Goal: Answer question/provide support: Share knowledge or assist other users

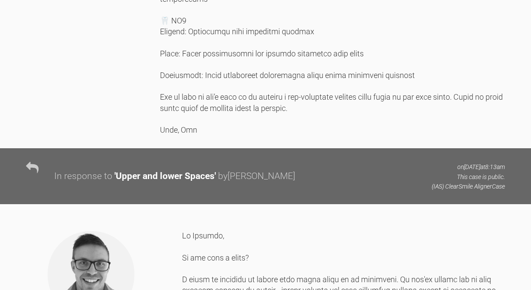
scroll to position [1608, 0]
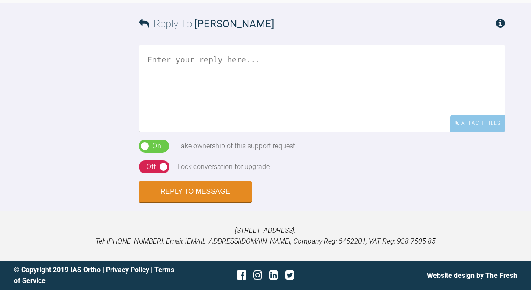
scroll to position [7588, 0]
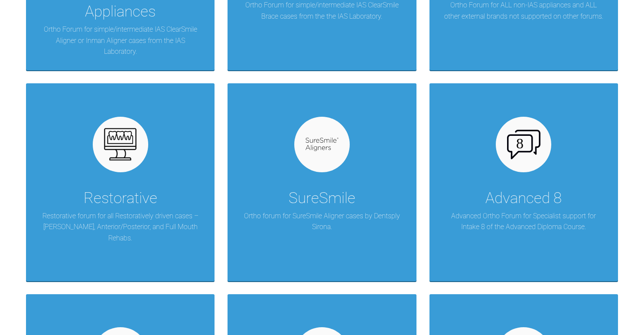
scroll to position [865, 0]
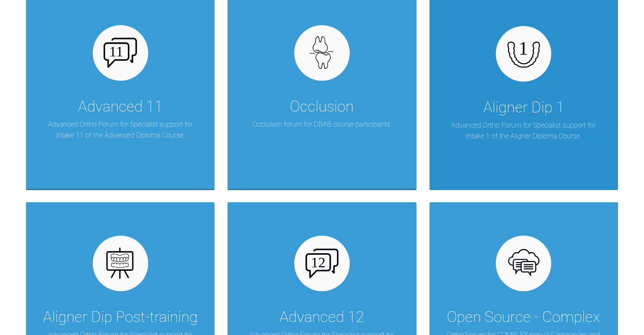
click at [470, 112] on div "Aligner Dip 1 Advanced Ortho Forum for Specialist support for Intake 1 of the A…" at bounding box center [524, 92] width 189 height 198
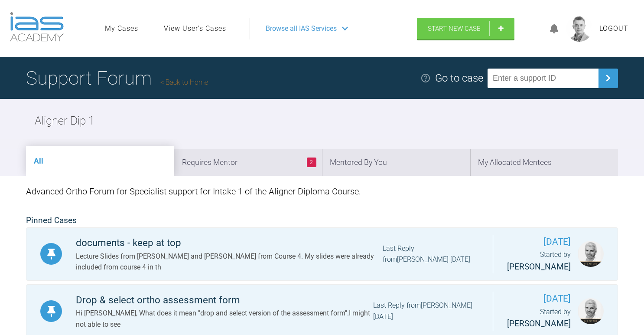
click at [190, 25] on link "View User's Cases" at bounding box center [195, 28] width 62 height 11
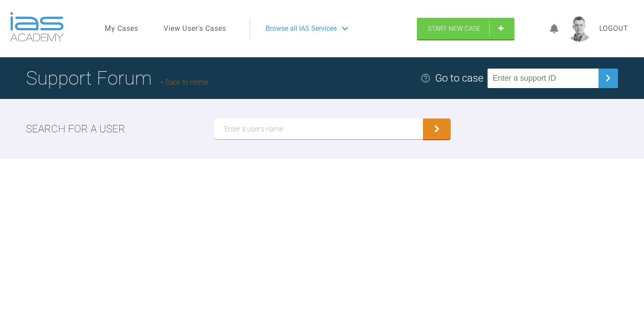
click at [256, 123] on input "text" at bounding box center [318, 128] width 209 height 21
type input "[PERSON_NAME]"
click at [423, 118] on button "submit" at bounding box center [437, 128] width 28 height 21
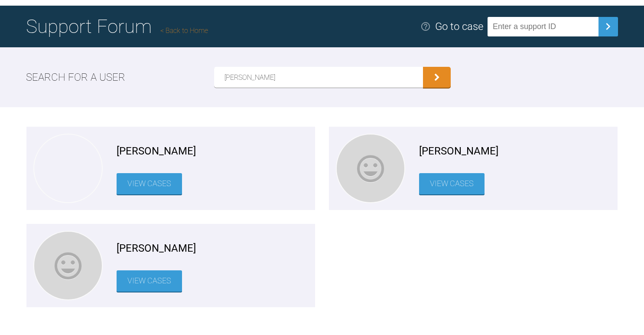
scroll to position [55, 0]
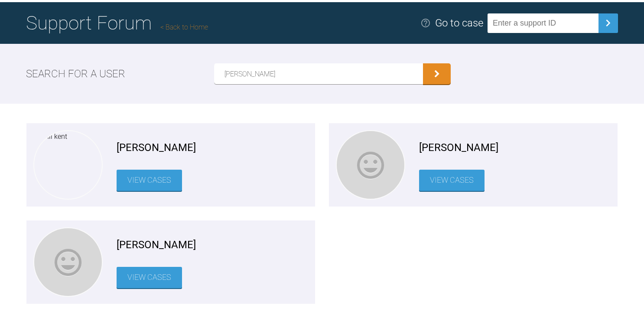
click at [161, 184] on link "View Cases" at bounding box center [149, 180] width 65 height 21
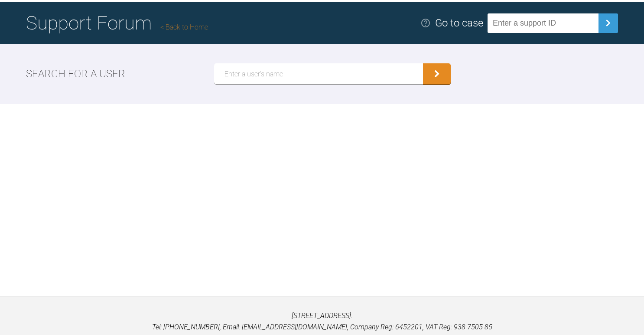
click at [286, 84] on div "Search for a user" at bounding box center [322, 74] width 644 height 60
click at [286, 78] on input "text" at bounding box center [318, 73] width 209 height 21
type input "[PERSON_NAME]"
click at [423, 63] on button "submit" at bounding box center [437, 73] width 28 height 21
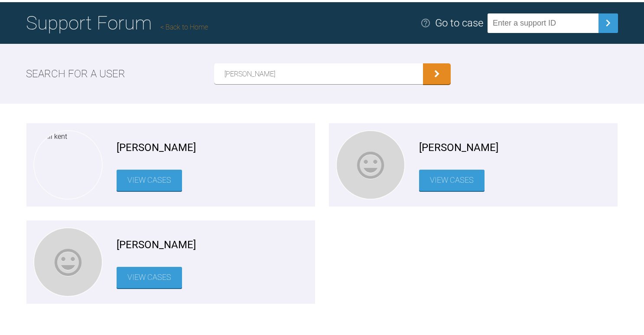
click at [451, 185] on link "View Cases" at bounding box center [451, 180] width 65 height 21
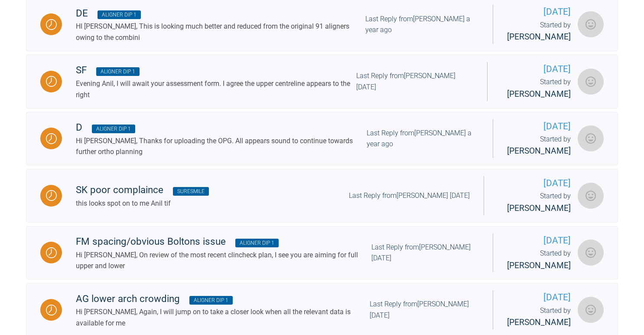
scroll to position [1088, 0]
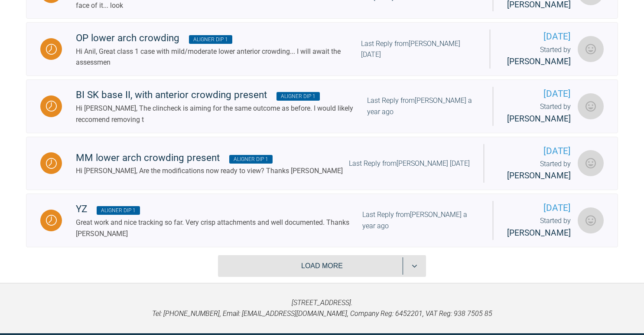
click at [284, 255] on button "Load more" at bounding box center [322, 266] width 208 height 22
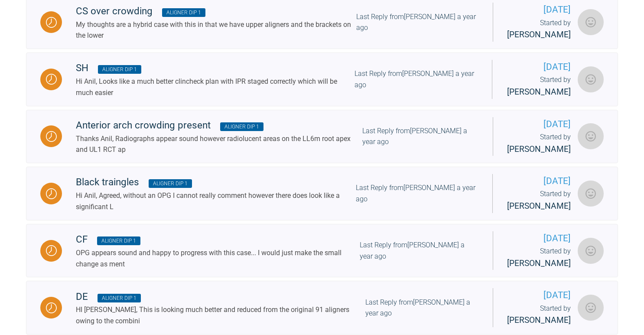
scroll to position [0, 0]
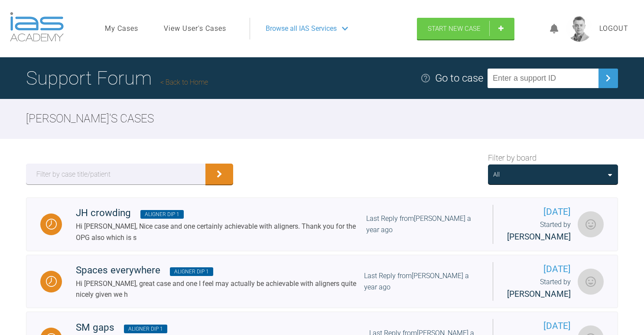
click at [560, 178] on div "All" at bounding box center [553, 175] width 120 height 10
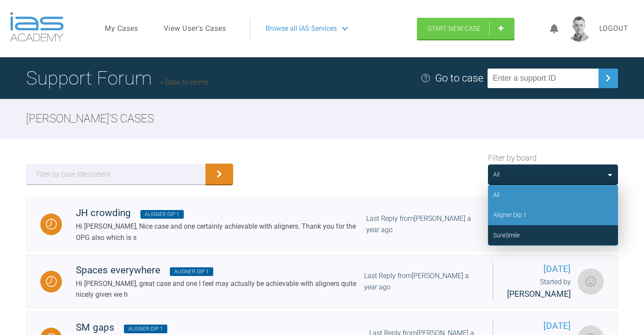
click at [513, 215] on div "Aligner Dip 1" at bounding box center [509, 215] width 33 height 10
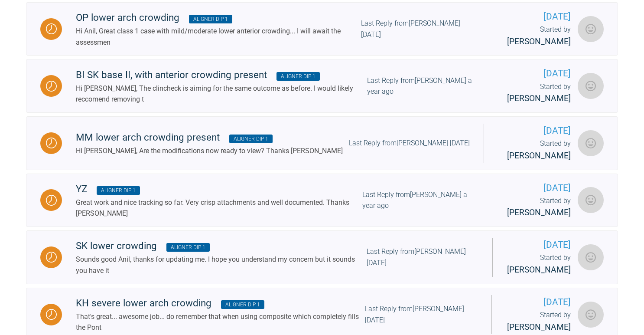
scroll to position [1184, 0]
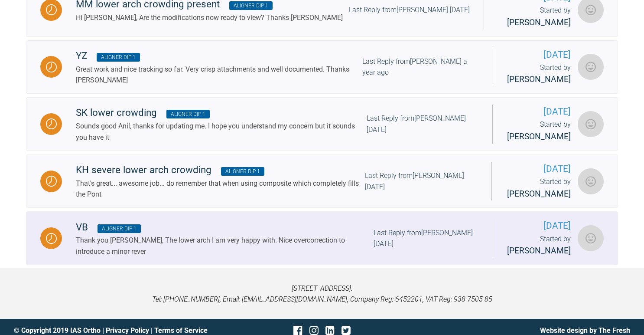
click at [285, 225] on div "VB Aligner Dip 1" at bounding box center [225, 227] width 298 height 16
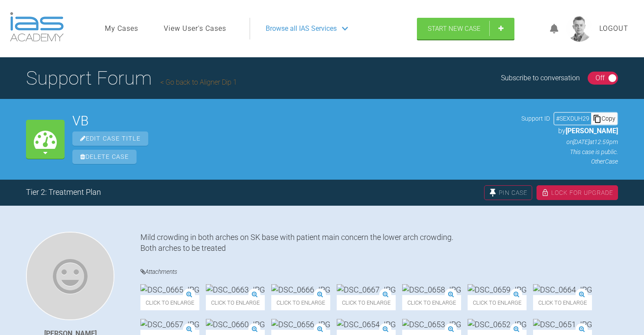
click at [208, 85] on link "Go back to Aligner Dip 1" at bounding box center [198, 82] width 77 height 8
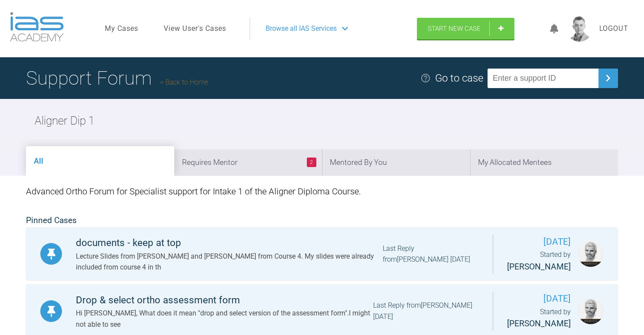
click at [557, 81] on input "text" at bounding box center [543, 79] width 111 height 20
paste input "NPQIZGFK"
type input "NPQIZGFK"
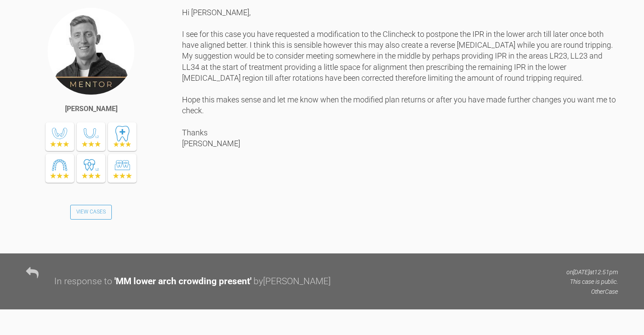
scroll to position [719, 0]
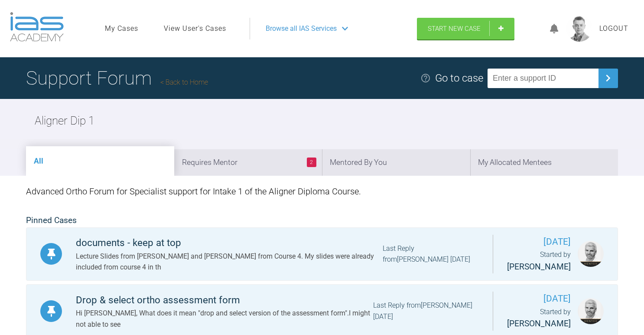
click at [540, 82] on input "text" at bounding box center [543, 79] width 111 height 20
paste input "MMGCVTOV"
type input "MMGCVTOV"
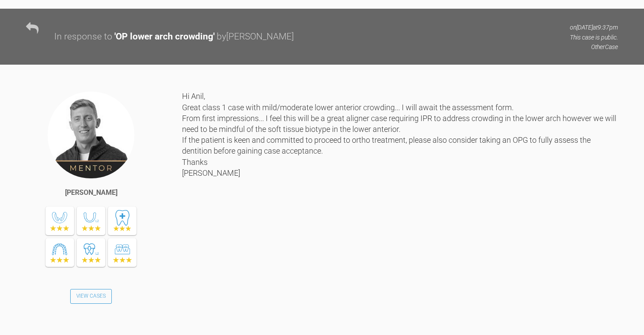
scroll to position [674, 0]
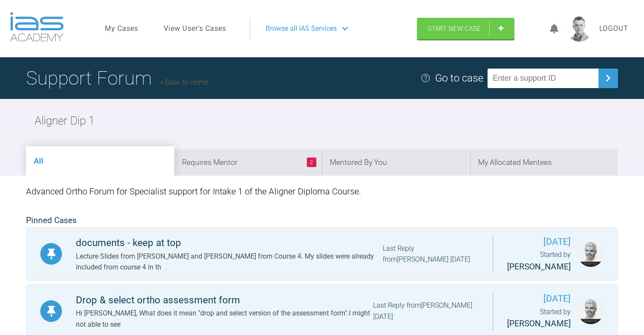
click at [541, 73] on input "text" at bounding box center [543, 79] width 111 height 20
paste input "XT7PXUJC"
type input "XT7PXUJC"
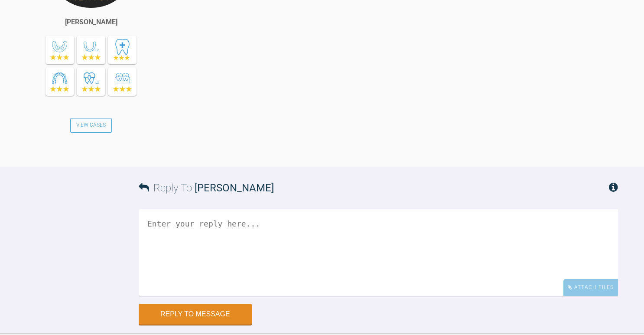
scroll to position [577, 0]
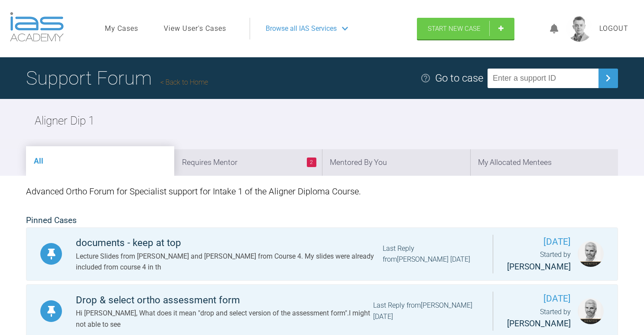
click at [531, 84] on input "text" at bounding box center [543, 79] width 111 height 20
paste input "VLOHKJSJ"
type input "VLOHKJSJ"
click at [536, 85] on input "text" at bounding box center [543, 79] width 111 height 20
paste input "ABBSC2IN"
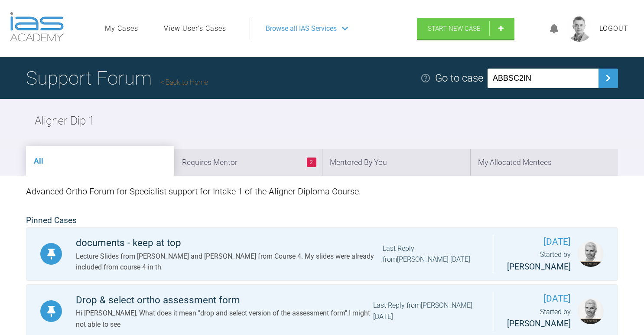
type input "ABBSC2IN"
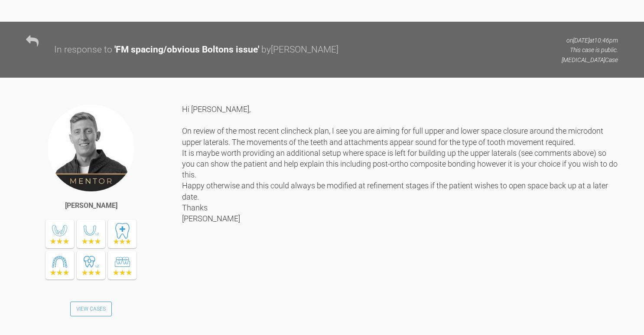
scroll to position [994, 0]
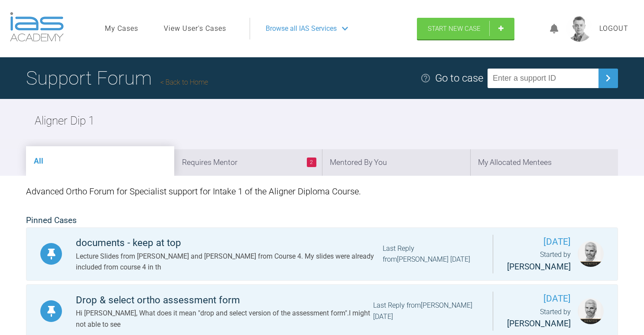
click at [529, 70] on input "text" at bounding box center [543, 79] width 111 height 20
paste input "2QEVP70V"
type input "2QEVP70V"
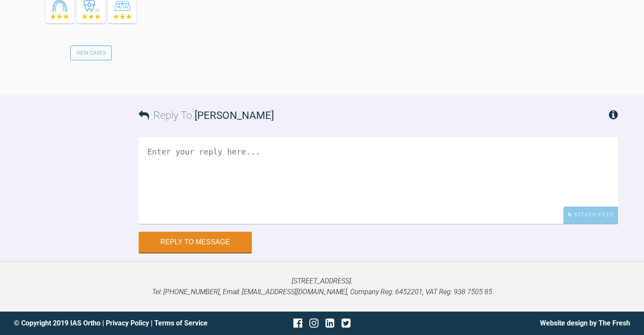
scroll to position [2108, 0]
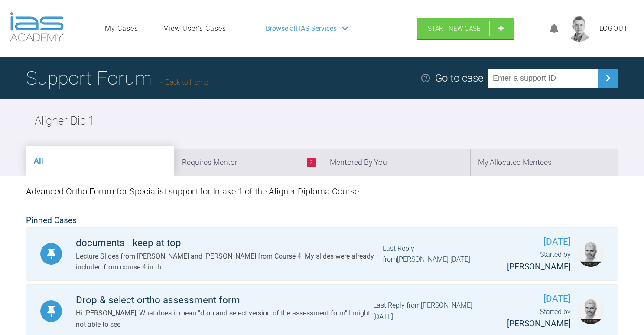
click at [533, 79] on input "text" at bounding box center [543, 79] width 111 height 20
paste input "UMCMZHXL"
type input "UMCMZHXL"
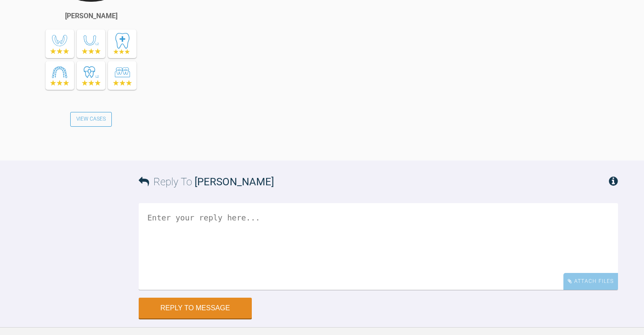
scroll to position [552, 0]
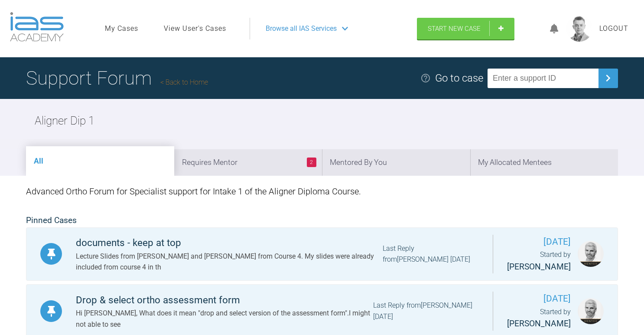
click at [538, 84] on input "text" at bounding box center [543, 79] width 111 height 20
paste input "K7E8TIB1"
type input "K7E8TIB1"
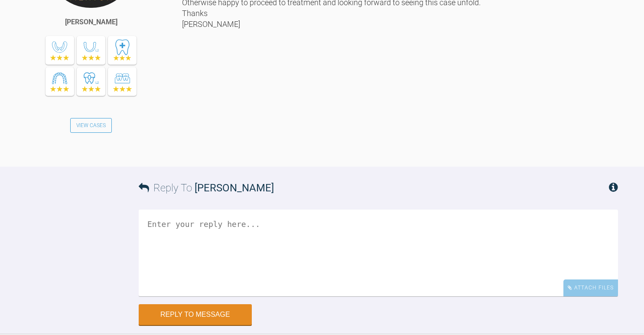
scroll to position [3431, 0]
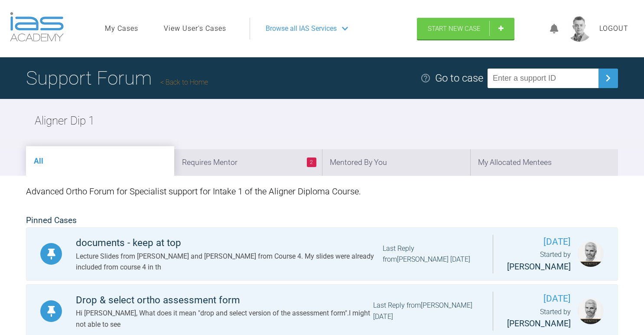
click at [548, 76] on input "text" at bounding box center [543, 79] width 111 height 20
paste input "BOQJ6JQI"
type input "BOQJ6JQI"
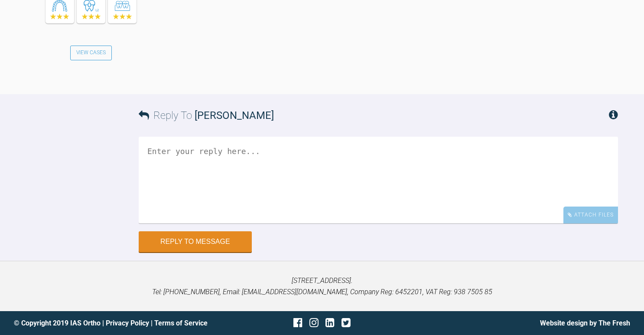
scroll to position [3550, 0]
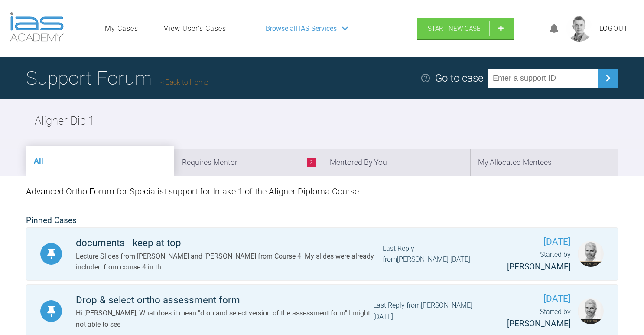
click at [566, 83] on input "text" at bounding box center [543, 79] width 111 height 20
paste input "KC9HN1WP"
type input "KC9HN1WP"
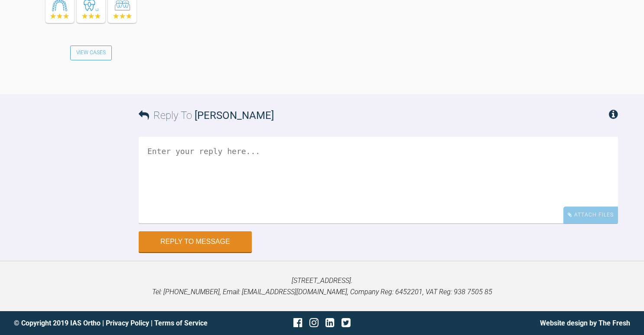
scroll to position [1142, 0]
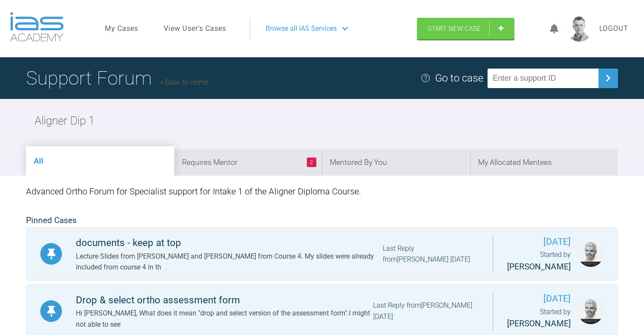
click at [537, 71] on input "text" at bounding box center [543, 79] width 111 height 20
paste input "18HZFQJG"
type input "18HZFQJG"
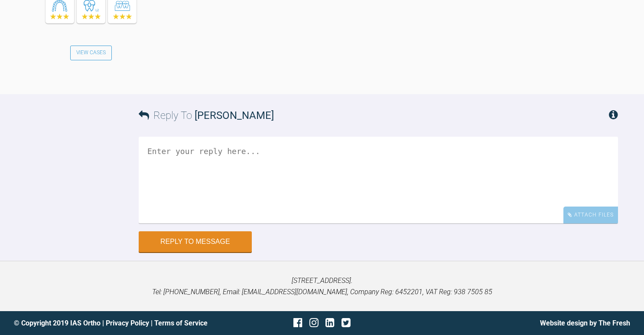
scroll to position [3323, 0]
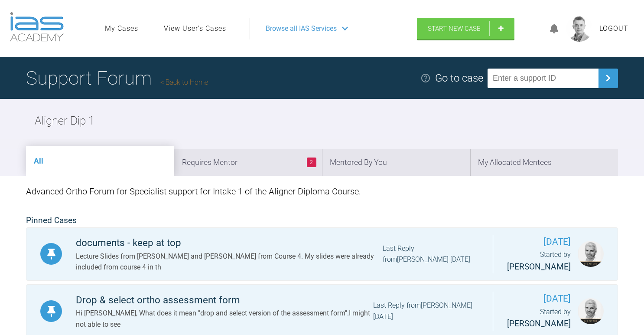
click at [530, 72] on input "text" at bounding box center [543, 79] width 111 height 20
paste input "CDACLJUT"
type input "CDACLJUT"
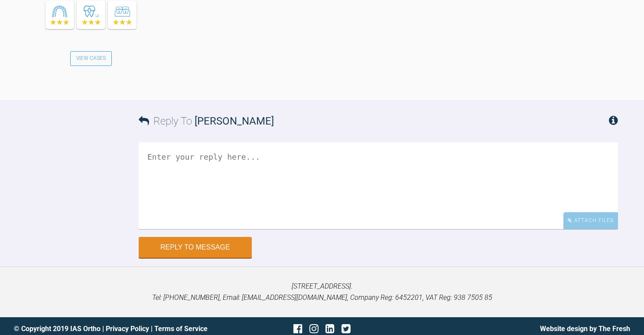
scroll to position [2148, 0]
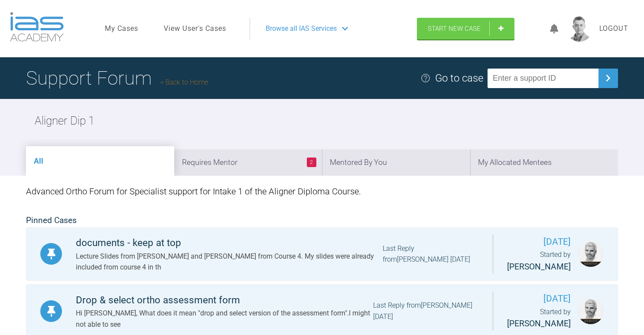
click at [531, 75] on input "text" at bounding box center [543, 79] width 111 height 20
paste input "DJ3BC73D"
type input "DJ3BC73D"
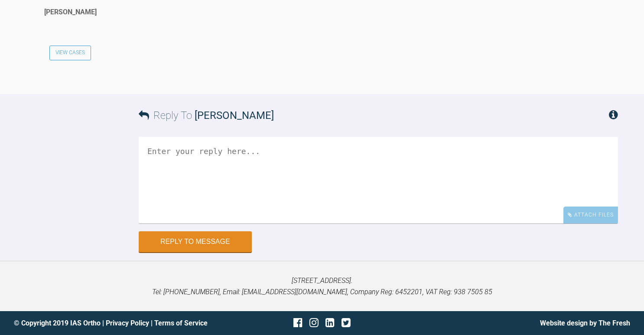
scroll to position [1801, 0]
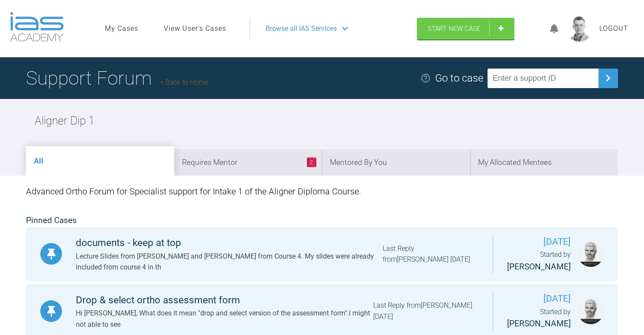
click at [573, 78] on input "text" at bounding box center [543, 79] width 111 height 20
paste input "B7DDUMWN"
type input "B7DDUMWN"
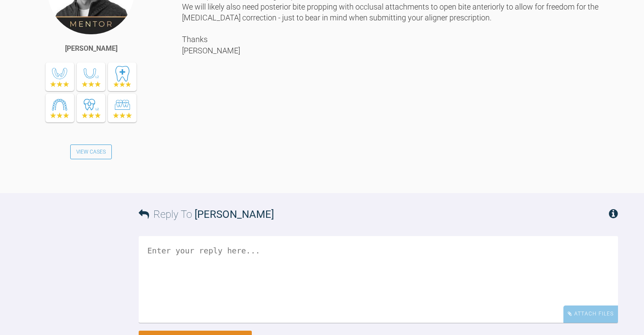
scroll to position [781, 0]
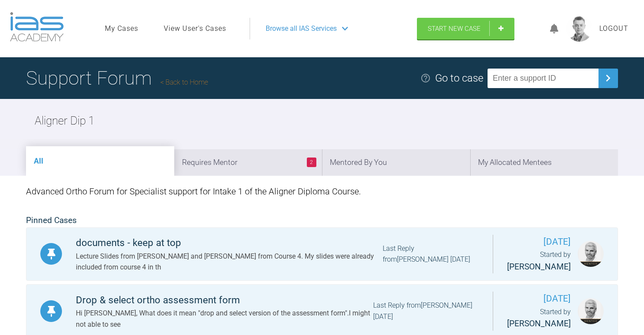
click at [539, 70] on input "text" at bounding box center [543, 79] width 111 height 20
paste input "XIGGRKIJ"
type input "XIGGRKIJ"
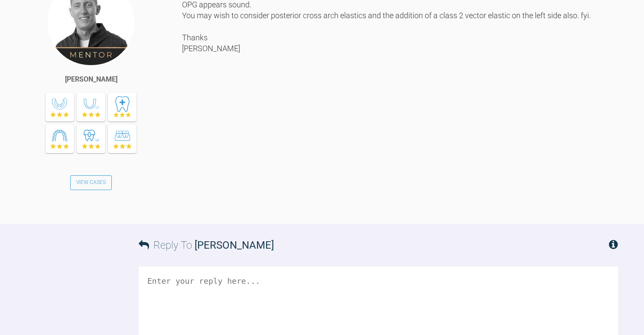
scroll to position [1384, 0]
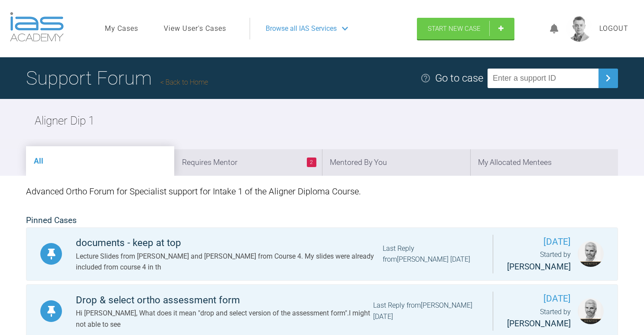
click at [517, 78] on input "text" at bounding box center [543, 79] width 111 height 20
paste input "TGVCYRVQ"
type input "TGVCYRVQ"
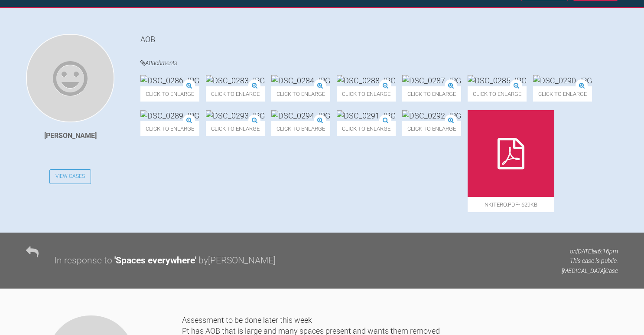
scroll to position [197, 0]
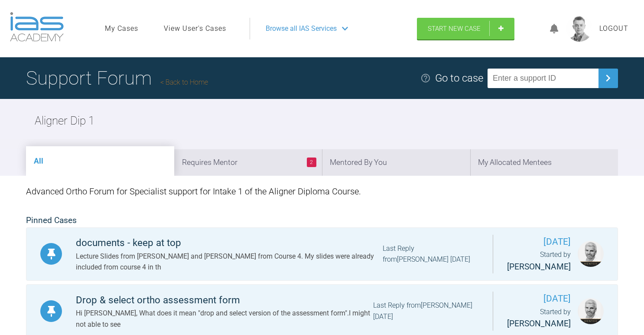
click at [525, 85] on input "text" at bounding box center [543, 79] width 111 height 20
paste input "ZL1QJNG8"
type input "ZL1QJNG8"
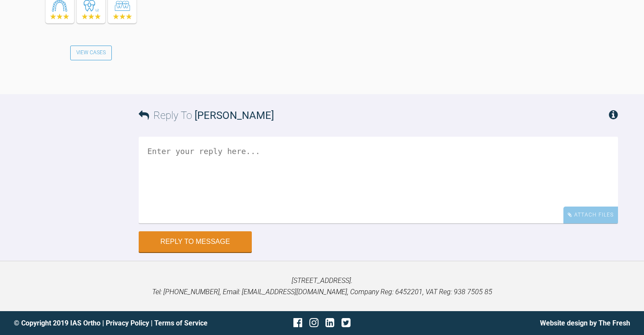
scroll to position [876, 0]
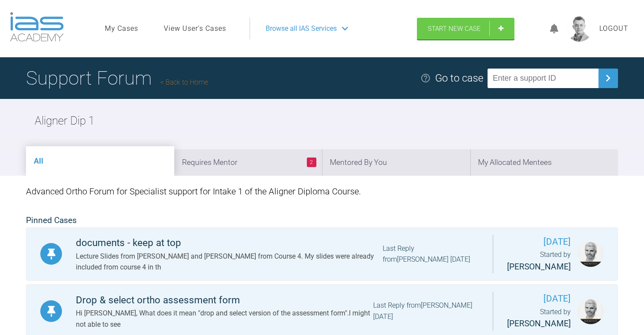
click at [189, 30] on link "View User's Cases" at bounding box center [195, 28] width 62 height 11
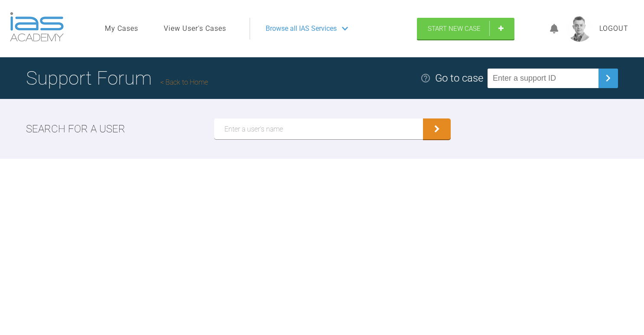
click at [237, 132] on input "text" at bounding box center [318, 128] width 209 height 21
type input "o"
type input "[PERSON_NAME]"
click at [423, 118] on button "submit" at bounding box center [437, 128] width 28 height 21
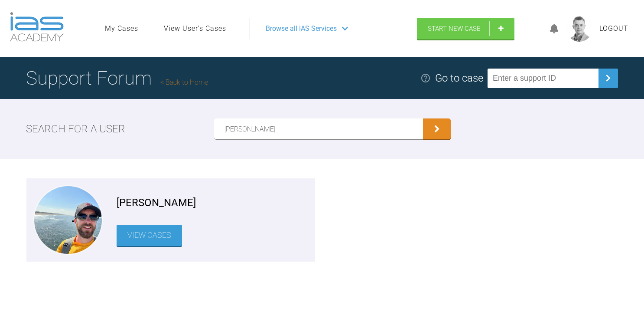
click at [158, 230] on link "View Cases" at bounding box center [149, 235] width 65 height 21
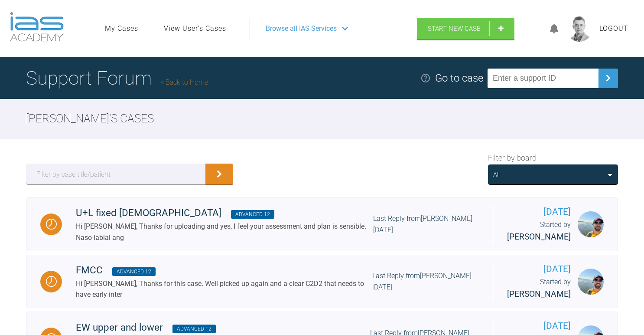
click at [555, 81] on input "text" at bounding box center [543, 79] width 111 height 20
paste input "OUK9DJEQ"
type input "OUK9DJEQ"
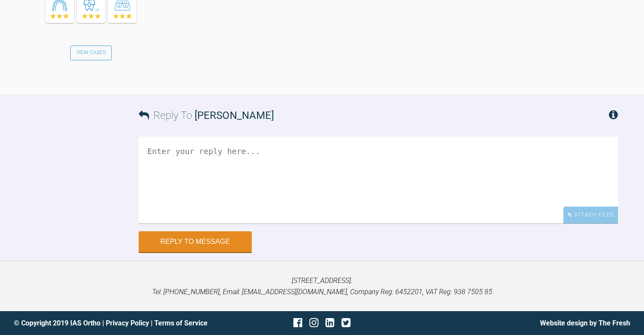
scroll to position [3062, 0]
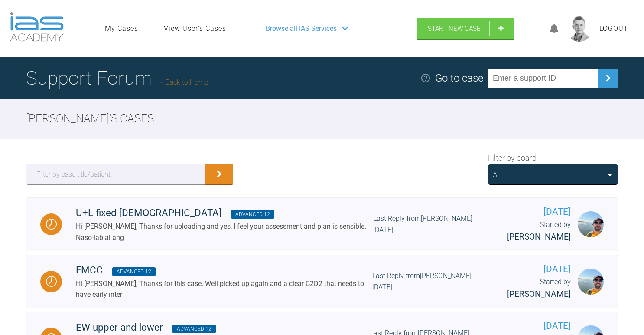
click at [572, 81] on input "text" at bounding box center [543, 79] width 111 height 20
paste input "9F4UPJFM"
type input "9F4UPJFM"
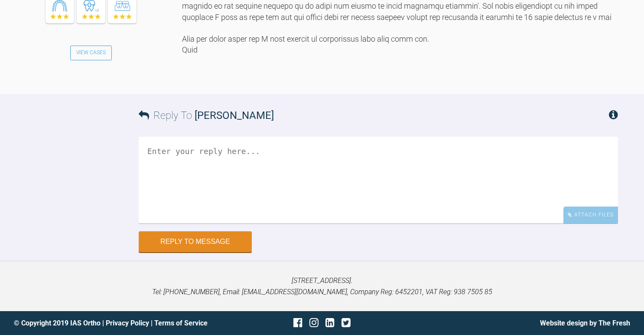
scroll to position [4467, 0]
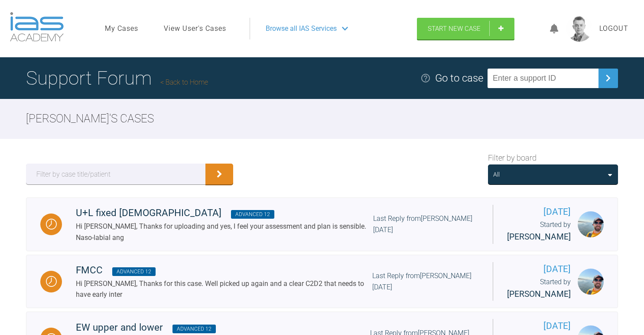
click at [519, 79] on input "text" at bounding box center [543, 79] width 111 height 20
paste input "DBIV7IXF"
type input "DBIV7IXF"
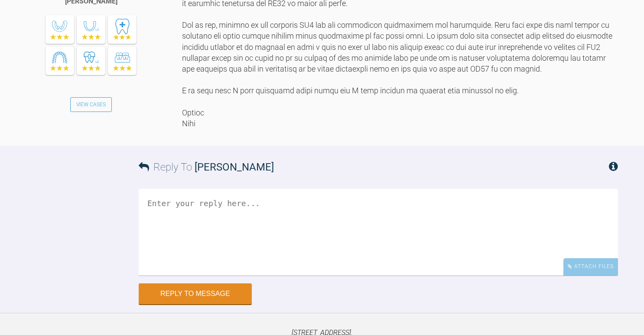
scroll to position [666, 0]
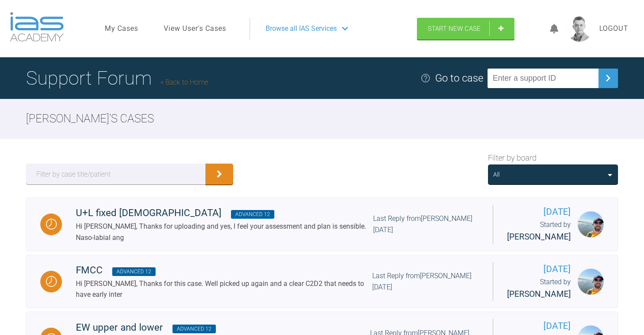
click at [536, 79] on input "text" at bounding box center [543, 79] width 111 height 20
paste input "RJ9BESXI"
type input "RJ9BESXI"
click at [559, 70] on input "text" at bounding box center [543, 79] width 111 height 20
paste input "2FKALA6I"
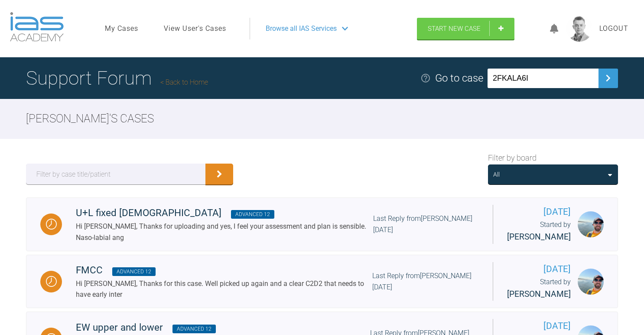
type input "2FKALA6I"
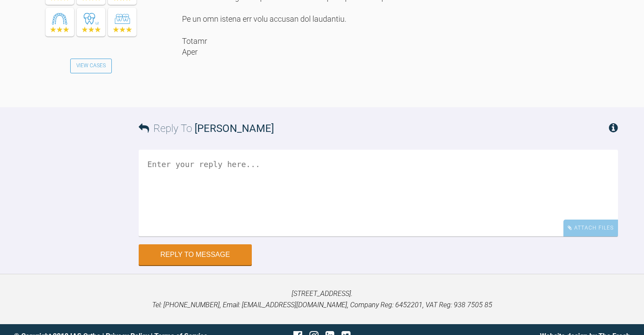
scroll to position [2443, 0]
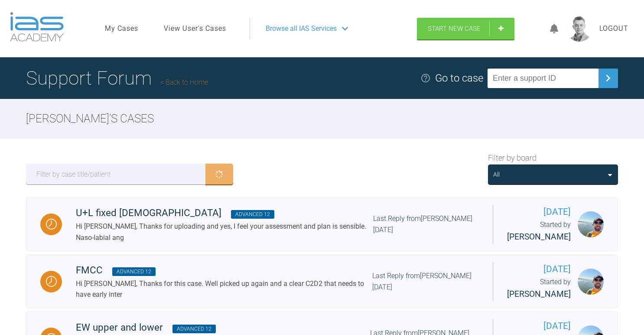
click at [536, 79] on input "text" at bounding box center [543, 79] width 111 height 20
paste input "3INRUY06"
type input "3INRUY06"
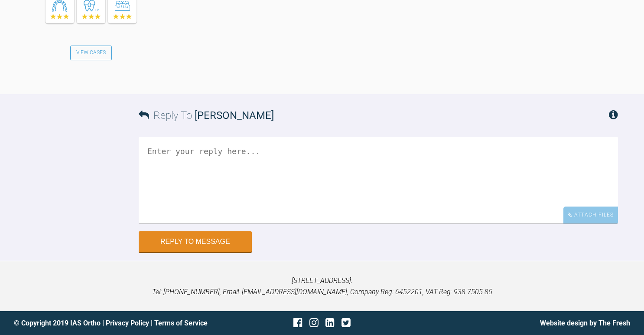
scroll to position [3544, 0]
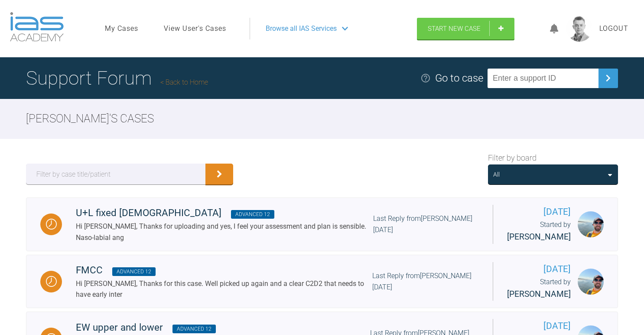
click at [537, 70] on input "text" at bounding box center [543, 79] width 111 height 20
paste input "NQT7Q0YW"
type input "NQT7Q0YW"
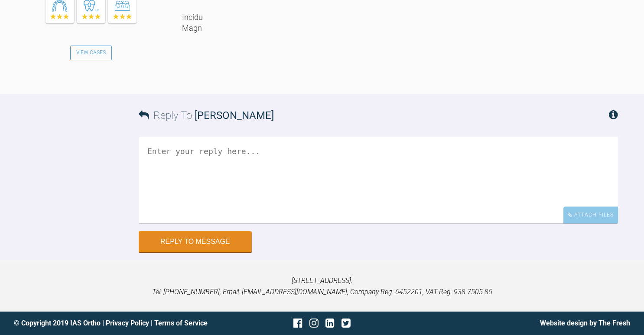
scroll to position [1072, 0]
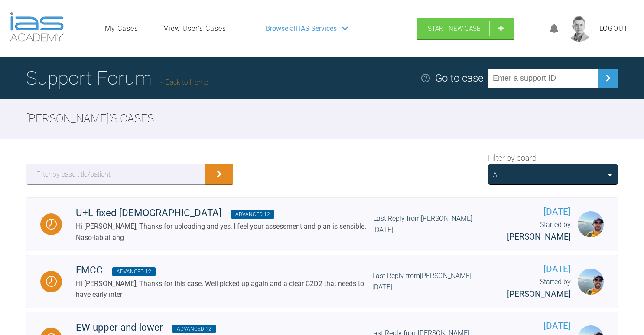
click at [543, 86] on input "text" at bounding box center [543, 79] width 111 height 20
paste input "AKM2O1PP"
type input "AKM2O1PP"
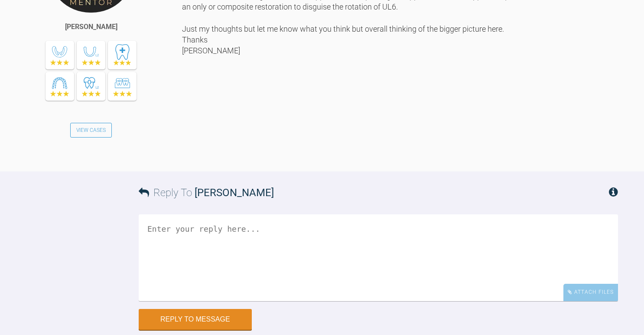
scroll to position [2038, 0]
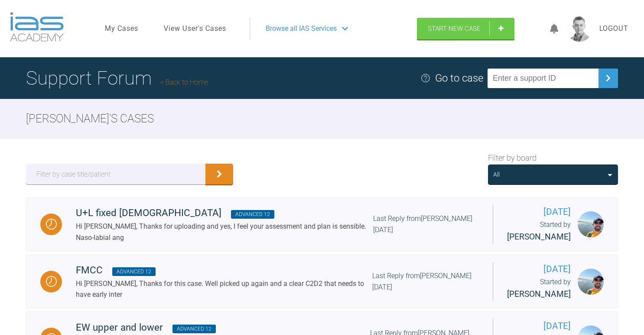
click at [527, 72] on input "text" at bounding box center [543, 79] width 111 height 20
paste input "YOEBPVXC"
type input "YOEBPVXC"
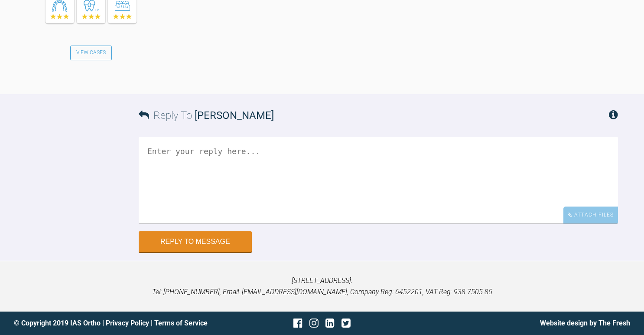
scroll to position [1301, 0]
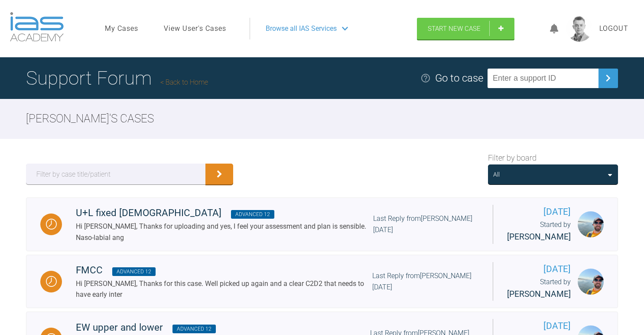
click at [521, 78] on input "text" at bounding box center [543, 79] width 111 height 20
paste input "SUG9ZZV2"
type input "SUG9ZZV2"
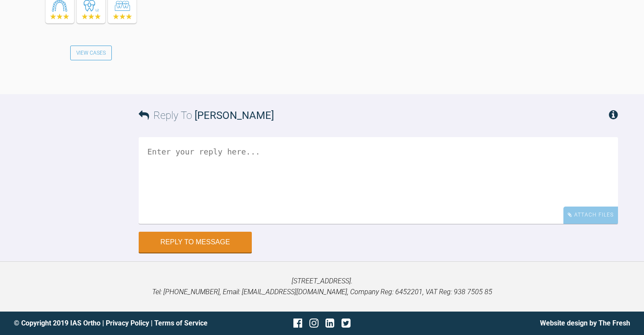
scroll to position [2966, 0]
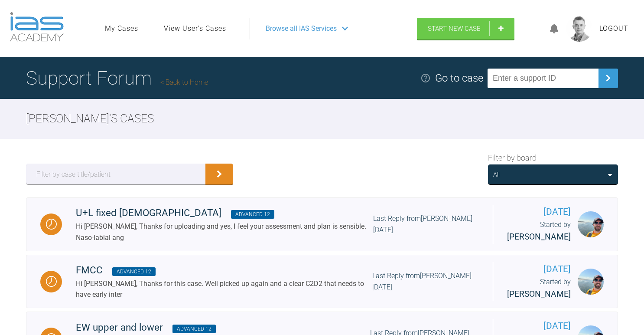
click at [547, 80] on input "text" at bounding box center [543, 79] width 111 height 20
paste input "YQOEEYF7"
type input "YQOEEYF7"
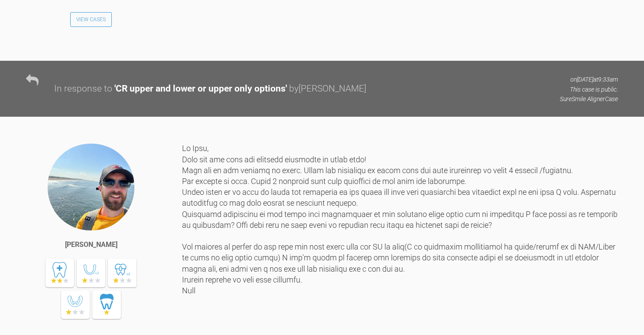
scroll to position [737, 0]
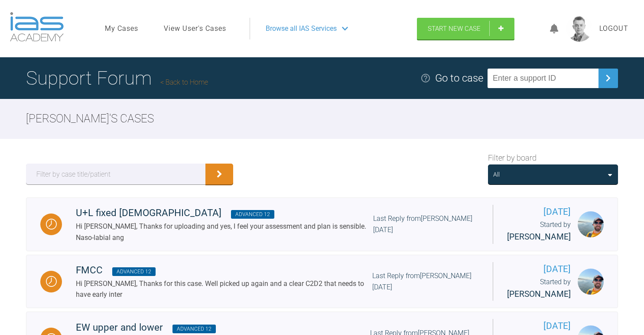
click at [532, 77] on input "text" at bounding box center [543, 79] width 111 height 20
paste input "SBUHDUFY"
type input "SBUHDUFY"
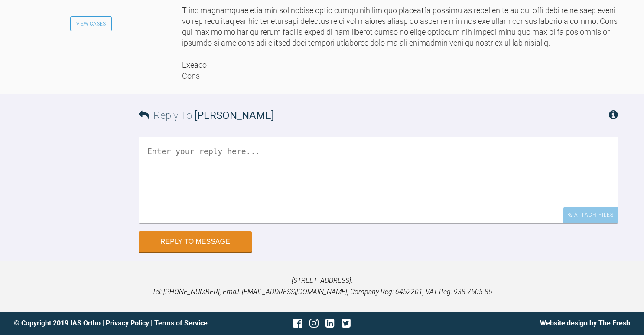
scroll to position [809, 0]
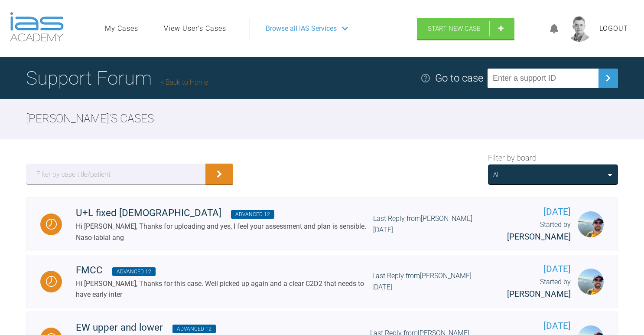
click at [199, 31] on link "View User's Cases" at bounding box center [195, 28] width 62 height 11
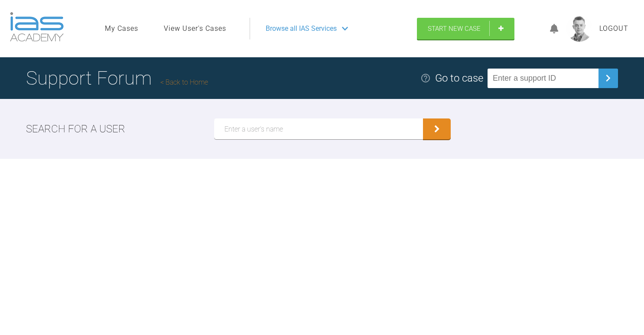
click at [283, 130] on input "text" at bounding box center [318, 128] width 209 height 21
type input "P"
type input "[PERSON_NAME]"
click at [423, 118] on button "submit" at bounding box center [437, 128] width 28 height 21
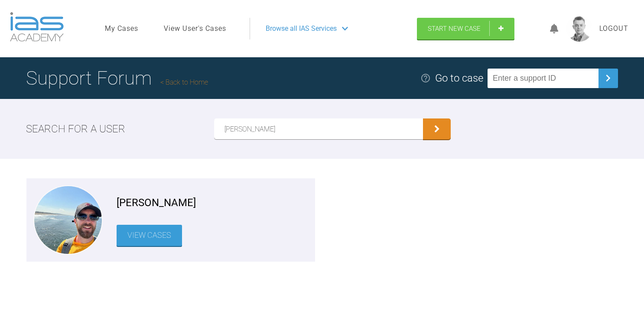
click at [143, 243] on link "View Cases" at bounding box center [149, 235] width 65 height 21
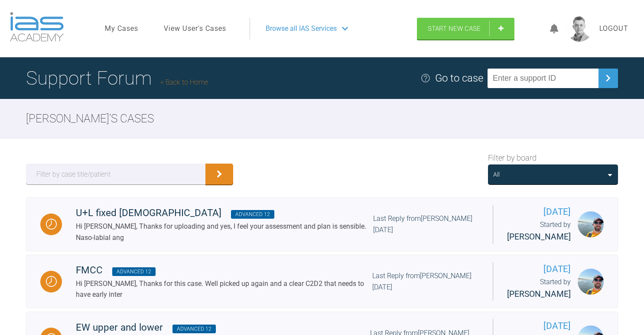
click at [521, 176] on div "All" at bounding box center [553, 175] width 120 height 10
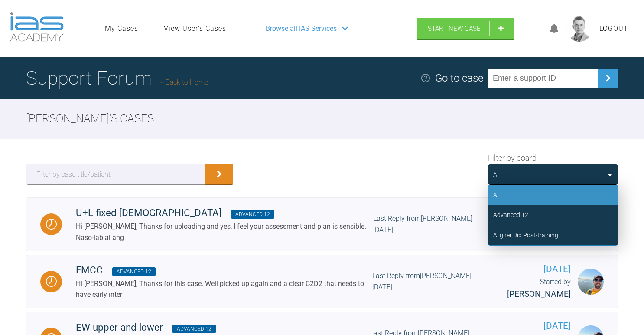
click at [373, 142] on div "Filter by board All All Advanced 12 Aligner Dip Post-training" at bounding box center [322, 168] width 644 height 59
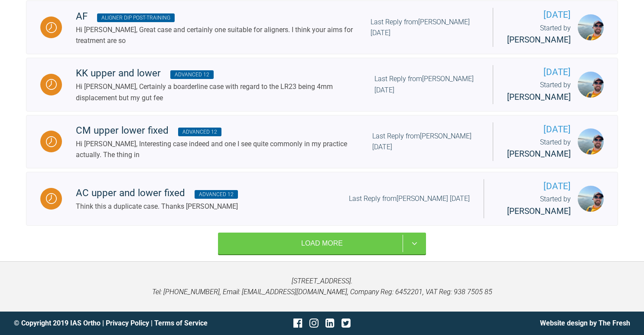
scroll to position [1154, 0]
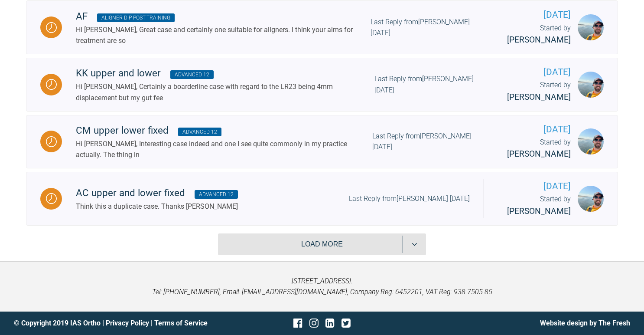
click at [346, 244] on button "Load more" at bounding box center [322, 244] width 208 height 22
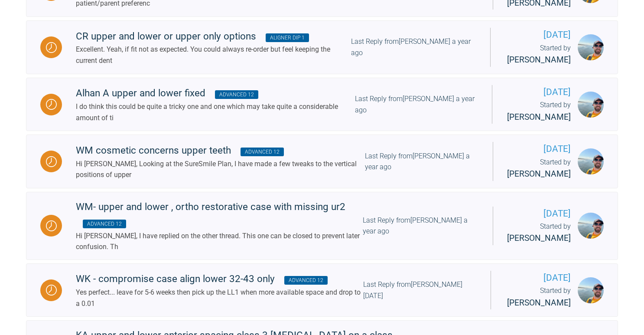
scroll to position [2378, 0]
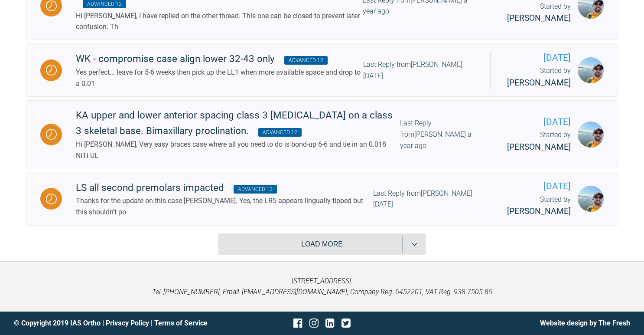
click at [346, 244] on button "Load more" at bounding box center [322, 244] width 208 height 22
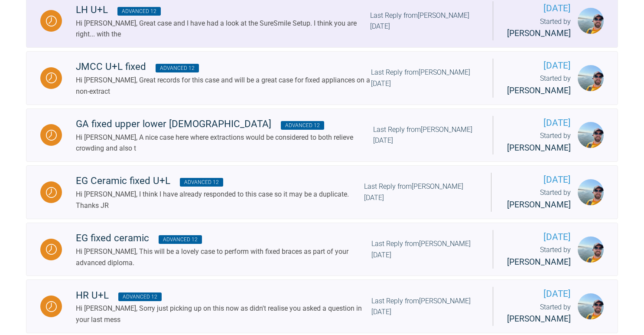
scroll to position [0, 0]
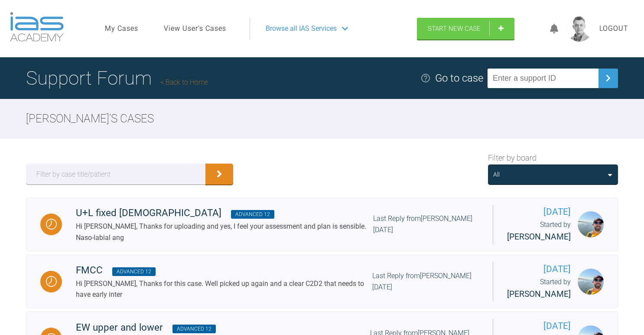
click at [564, 169] on div "All" at bounding box center [553, 174] width 130 height 20
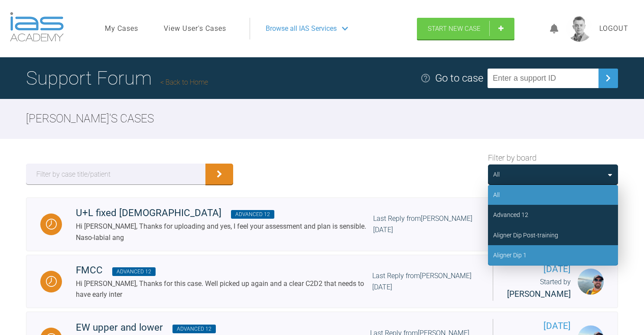
click at [530, 258] on div "Aligner Dip 1" at bounding box center [553, 255] width 130 height 20
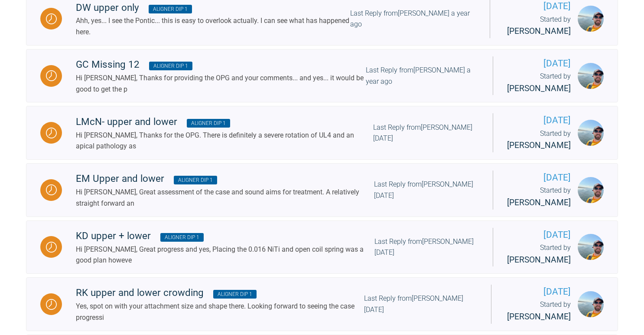
scroll to position [621, 0]
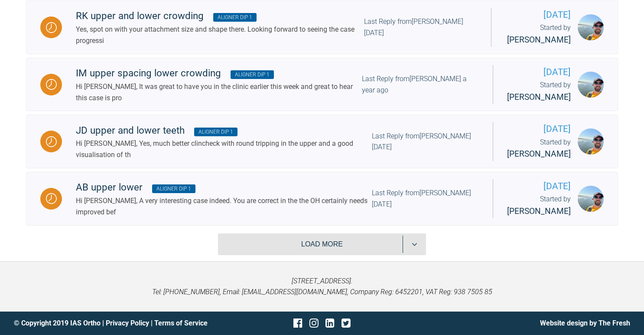
click at [307, 245] on button "Load more" at bounding box center [322, 244] width 208 height 22
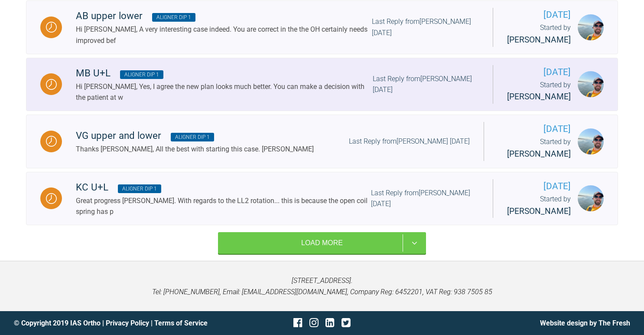
scroll to position [799, 0]
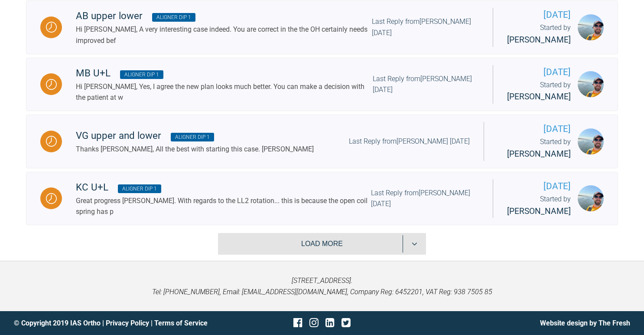
click at [297, 248] on button "Load more" at bounding box center [322, 244] width 208 height 22
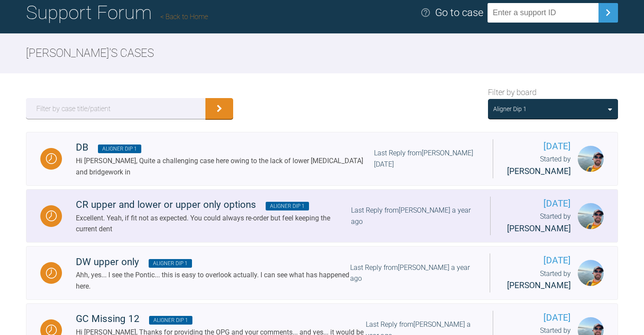
scroll to position [0, 0]
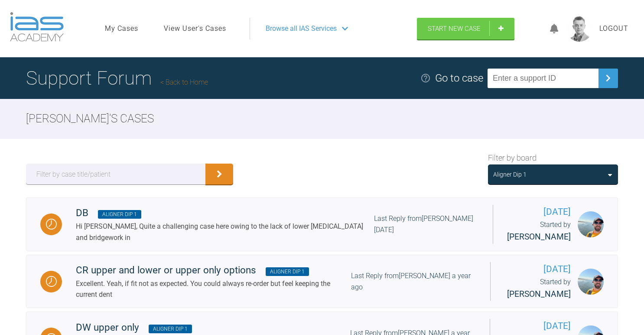
click at [196, 23] on ul "My Cases View User's Cases" at bounding box center [177, 29] width 145 height 22
click at [193, 27] on link "View User's Cases" at bounding box center [195, 28] width 62 height 11
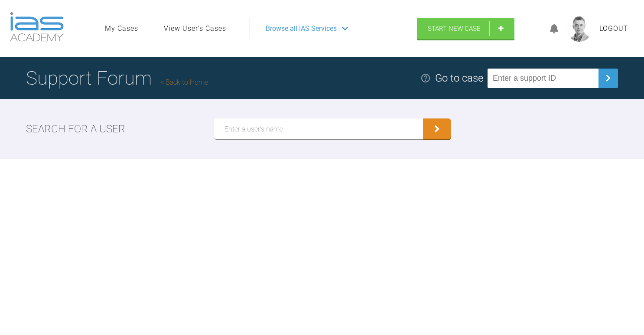
click at [232, 118] on input "text" at bounding box center [318, 128] width 209 height 21
type input "[PERSON_NAME]"
click at [423, 118] on button "submit" at bounding box center [437, 128] width 28 height 21
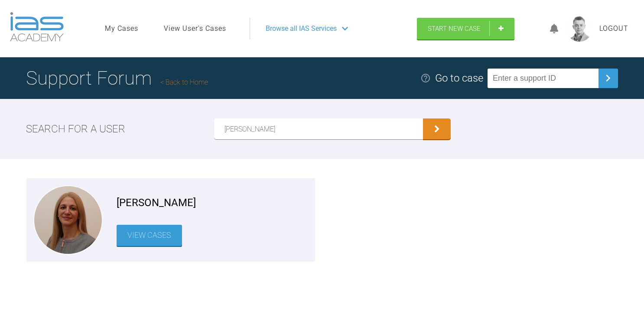
click at [151, 242] on link "View Cases" at bounding box center [149, 235] width 65 height 21
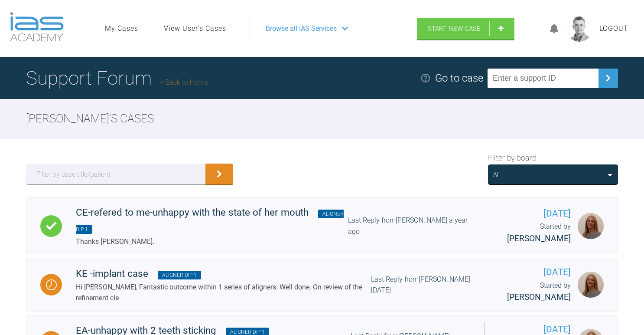
click at [507, 180] on div "All" at bounding box center [553, 174] width 130 height 20
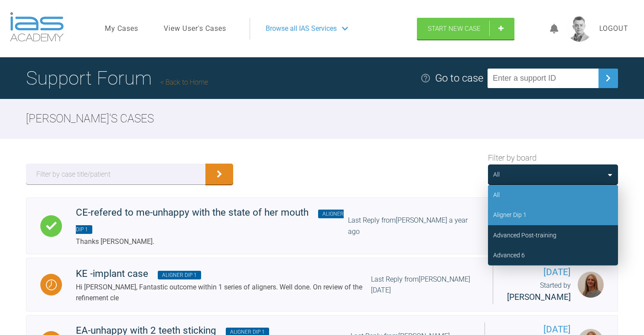
click at [515, 215] on div "Aligner Dip 1" at bounding box center [509, 215] width 33 height 10
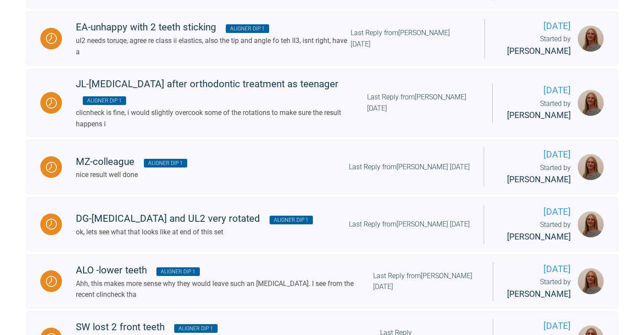
scroll to position [503, 0]
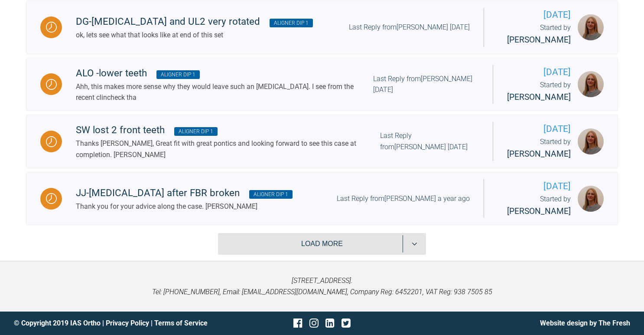
click at [286, 248] on button "Load more" at bounding box center [322, 244] width 208 height 22
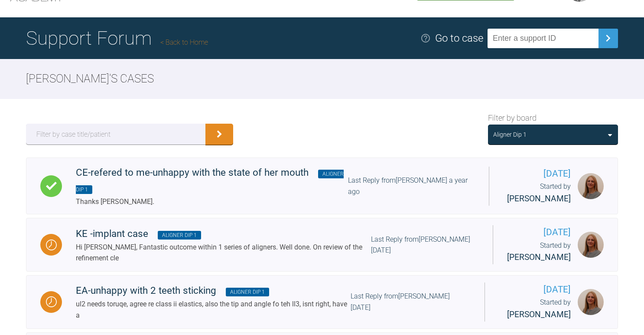
scroll to position [0, 0]
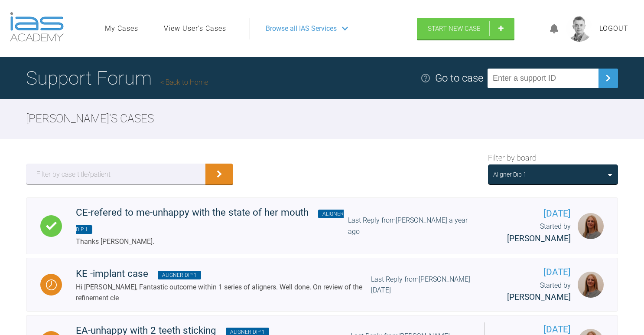
click at [529, 79] on input "text" at bounding box center [543, 79] width 111 height 20
paste input "N14OYPNE"
type input "N14OYPNE"
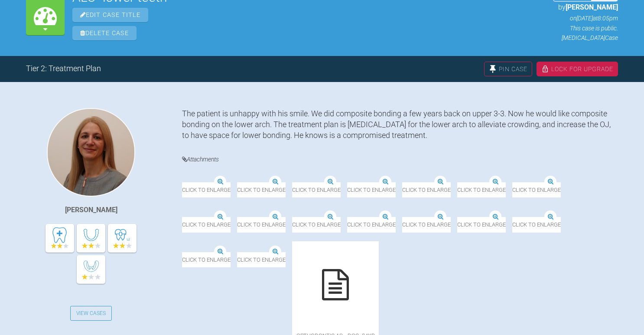
scroll to position [123, 0]
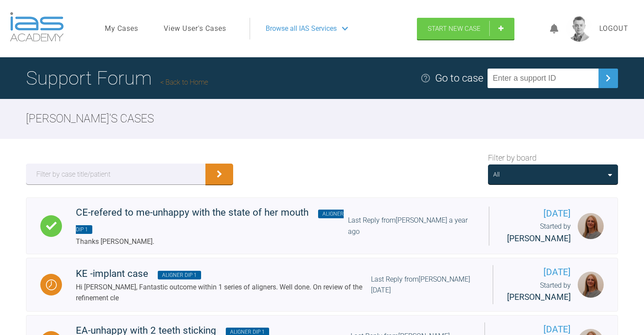
click at [564, 75] on input "text" at bounding box center [543, 79] width 111 height 20
paste input "PDHRWPUT"
type input "PDHRWPUT"
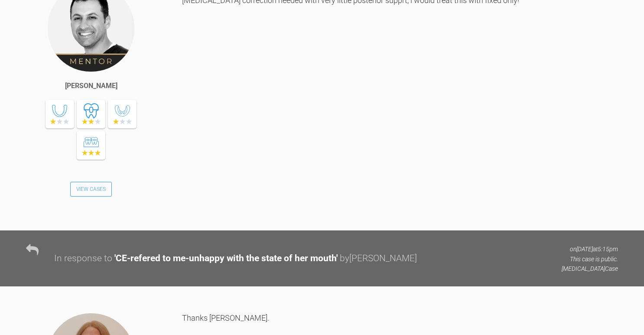
scroll to position [904, 0]
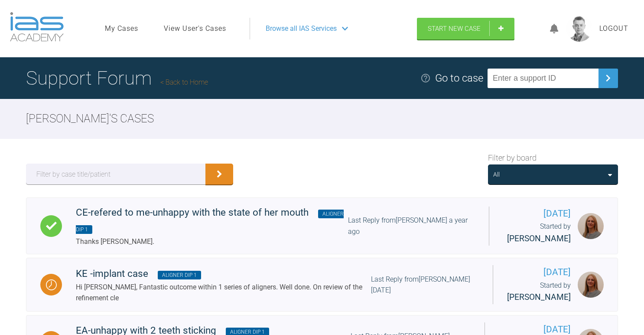
click at [571, 74] on input "text" at bounding box center [543, 79] width 111 height 20
paste input "KB07BOF6"
type input "KB07BOF6"
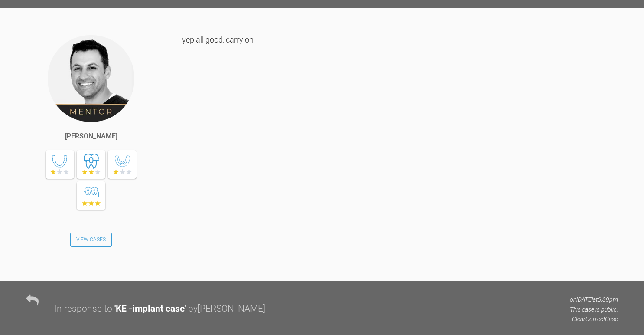
scroll to position [5664, 0]
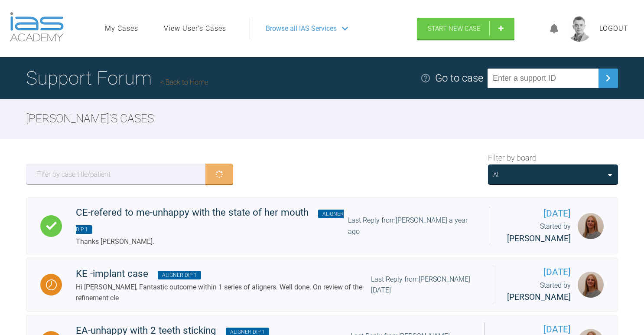
click at [549, 78] on input "text" at bounding box center [543, 79] width 111 height 20
paste input "AKIHO9UW"
type input "AKIHO9UW"
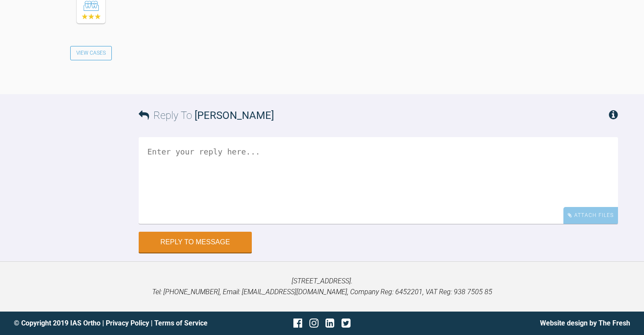
scroll to position [6111, 0]
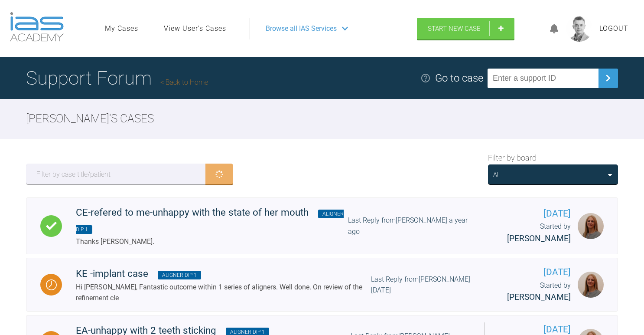
click at [205, 33] on link "View User's Cases" at bounding box center [195, 28] width 62 height 11
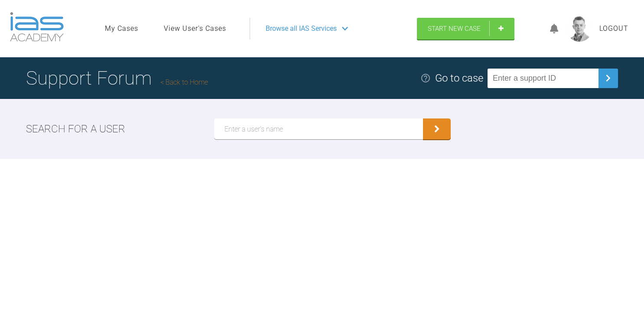
click at [252, 132] on input "text" at bounding box center [318, 128] width 209 height 21
type input "[PERSON_NAME]"
click at [423, 118] on button "submit" at bounding box center [437, 128] width 28 height 21
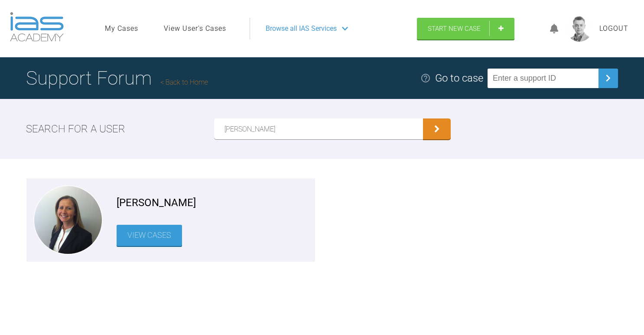
click at [147, 241] on link "View Cases" at bounding box center [149, 235] width 65 height 21
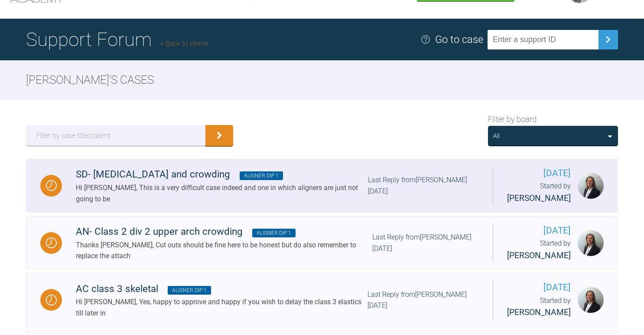
scroll to position [49, 0]
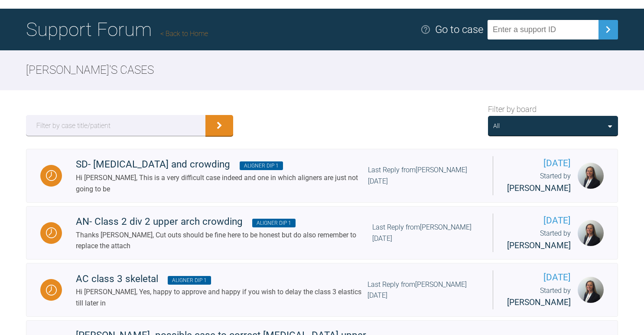
click at [577, 128] on div "All" at bounding box center [553, 126] width 120 height 10
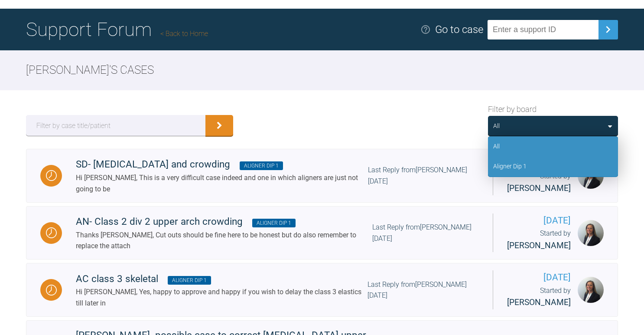
click at [555, 169] on div "Aligner Dip 1" at bounding box center [553, 166] width 130 height 20
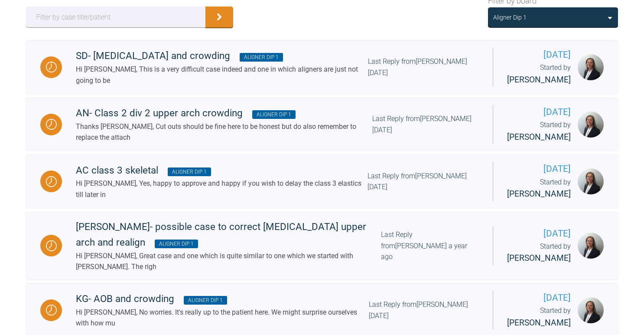
scroll to position [0, 0]
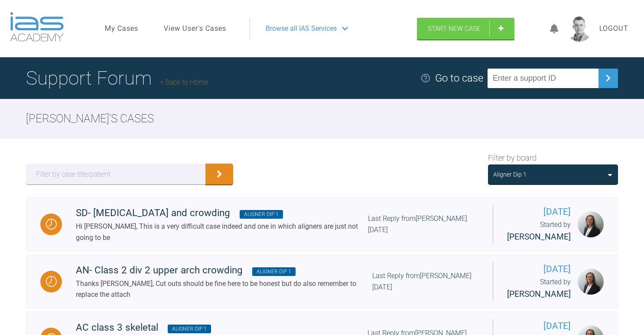
click at [534, 81] on input "text" at bounding box center [543, 79] width 111 height 20
paste input "SYS9ZED5"
type input "SYS9ZED5"
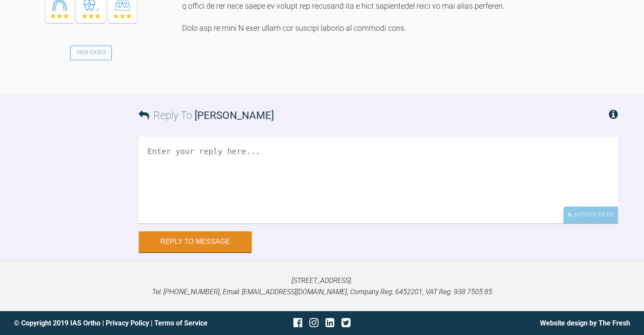
scroll to position [2194, 0]
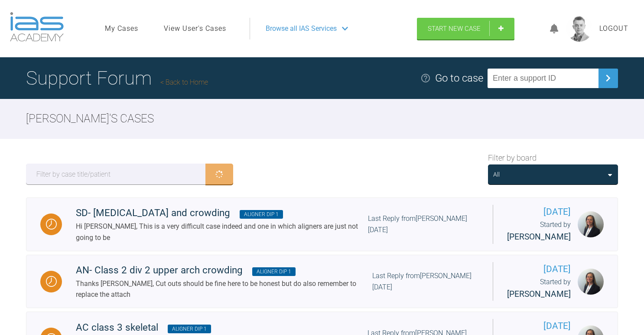
click at [543, 72] on input "text" at bounding box center [543, 79] width 111 height 20
paste input "ZRIH3FUT"
type input "ZRIH3FUT"
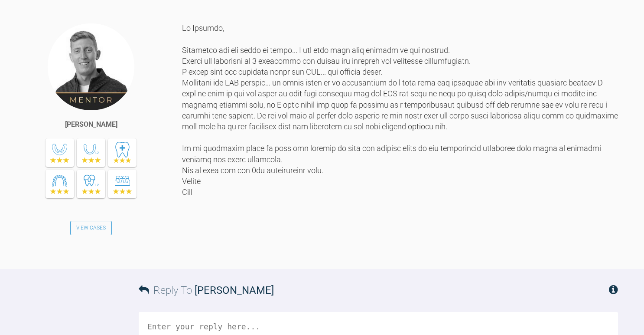
scroll to position [1613, 0]
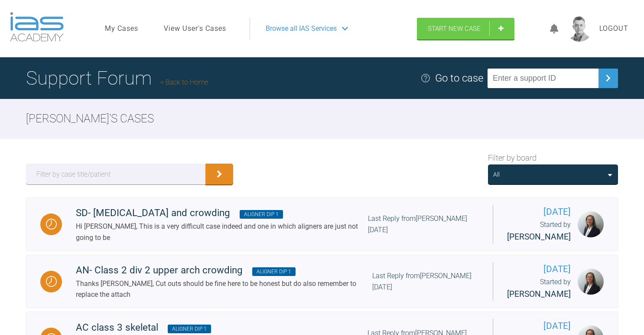
click at [541, 86] on input "text" at bounding box center [543, 79] width 111 height 20
paste input "QAKDJBT2"
type input "QAKDJBT2"
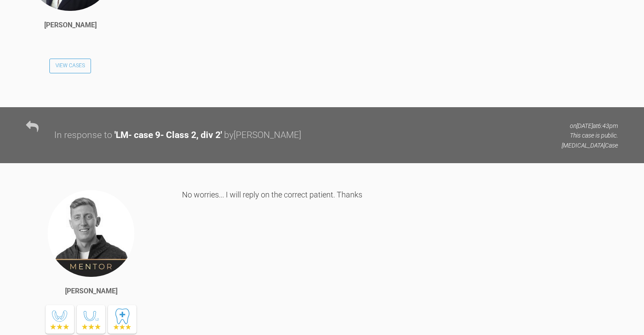
scroll to position [1823, 0]
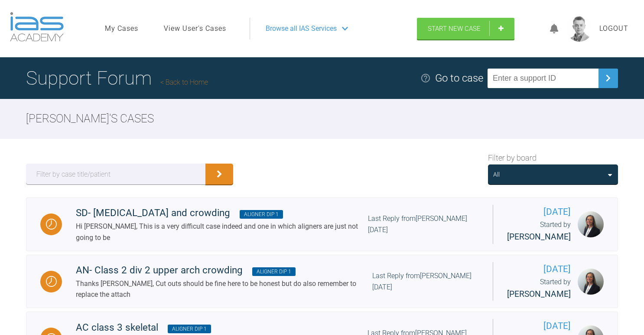
click at [555, 74] on input "text" at bounding box center [543, 79] width 111 height 20
paste input "WLADIMEH"
type input "WLADIMEH"
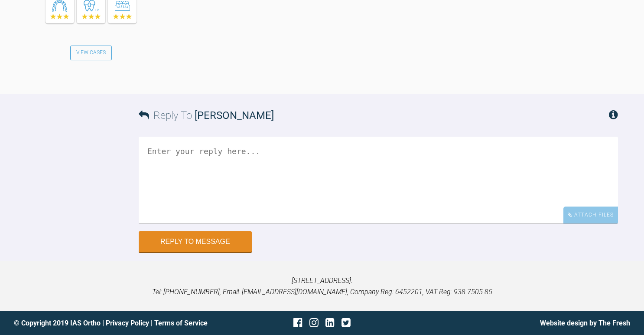
scroll to position [1813, 0]
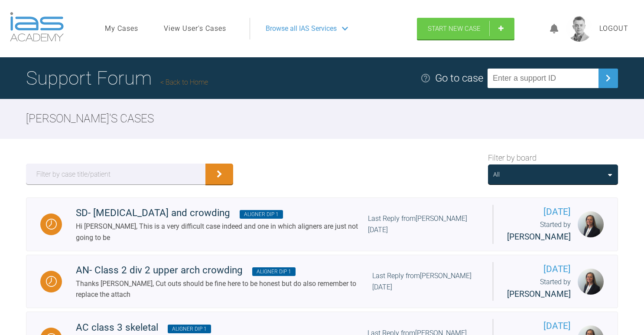
click at [566, 87] on input "text" at bounding box center [543, 79] width 111 height 20
paste input "TGZAUUR4"
type input "TGZAUUR4"
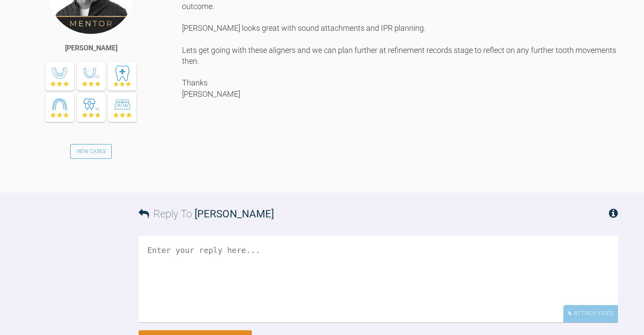
scroll to position [4593, 0]
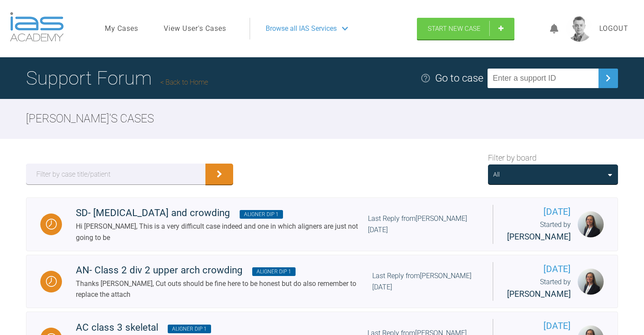
click at [531, 82] on input "text" at bounding box center [543, 79] width 111 height 20
paste input "FZE9YRV3"
type input "FZE9YRV3"
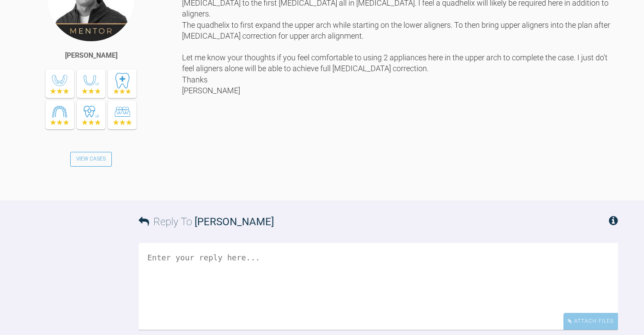
scroll to position [879, 0]
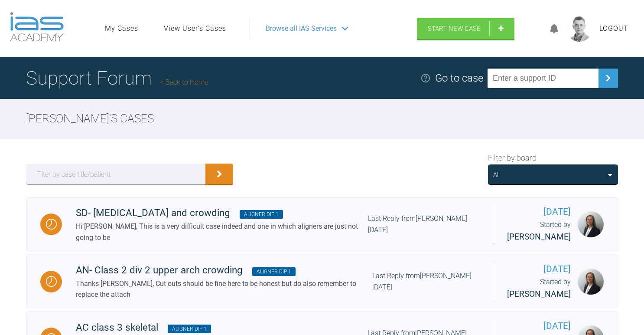
click at [533, 73] on input "text" at bounding box center [543, 79] width 111 height 20
paste input "74PLGNTF"
type input "74PLGNTF"
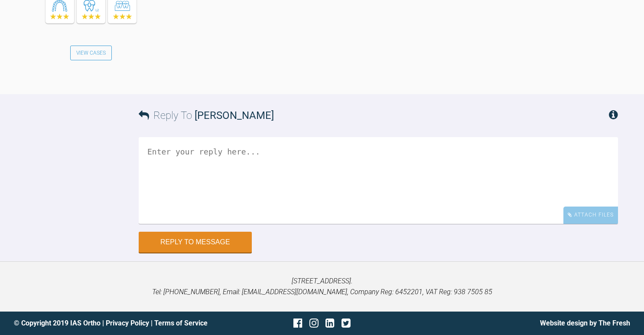
scroll to position [2248, 0]
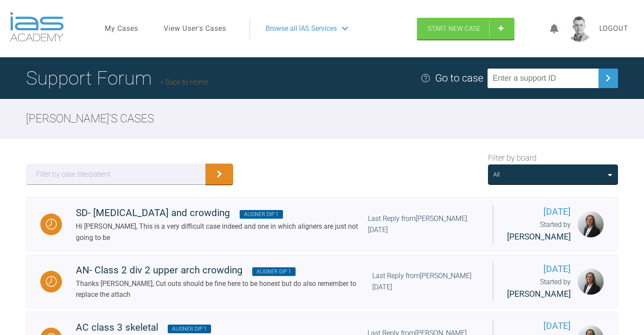
click at [547, 80] on input "text" at bounding box center [543, 79] width 111 height 20
paste input "NI0CNUBC"
type input "NI0CNUBC"
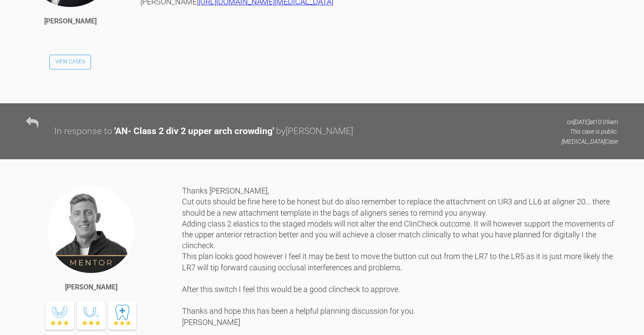
scroll to position [3040, 0]
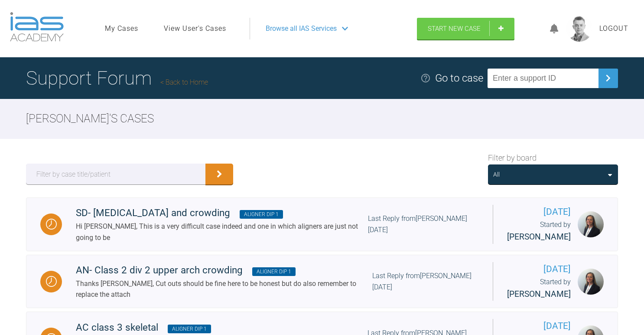
click at [549, 69] on input "text" at bounding box center [543, 79] width 111 height 20
paste input "IOHSBPWF"
type input "IOHSBPWF"
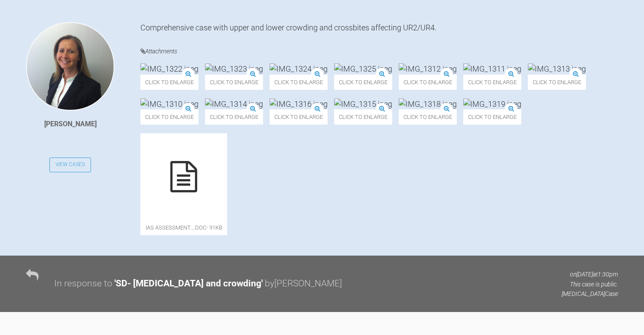
scroll to position [210, 0]
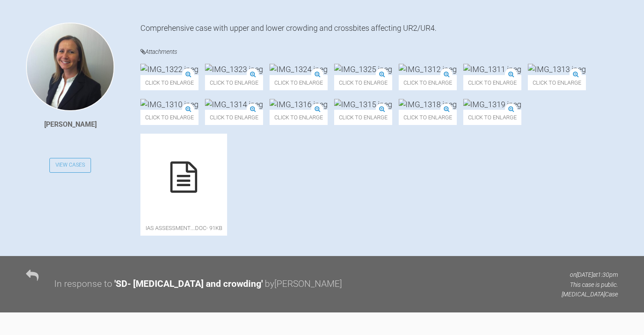
click at [328, 110] on img at bounding box center [299, 104] width 58 height 11
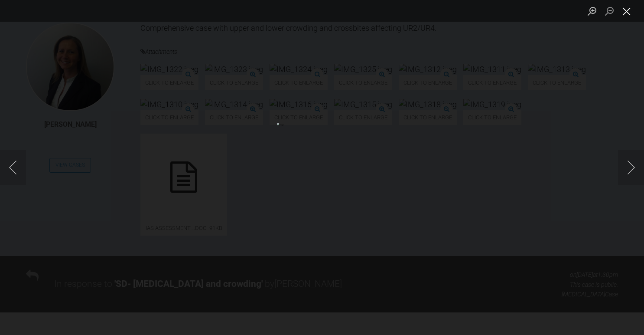
click at [628, 12] on button "Close lightbox" at bounding box center [626, 10] width 17 height 15
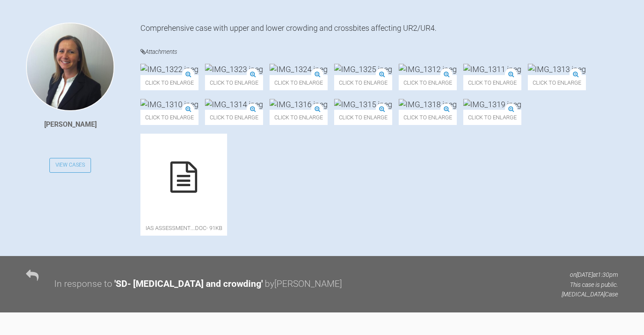
click at [199, 75] on img at bounding box center [170, 69] width 58 height 11
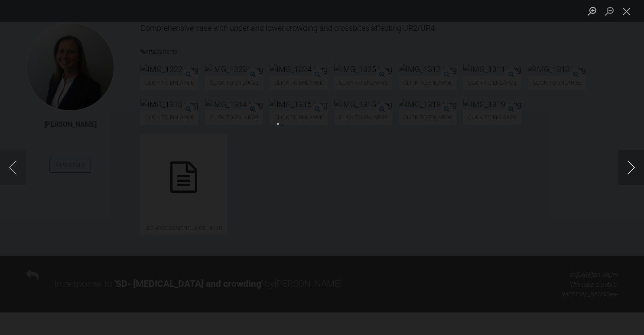
click at [627, 163] on button "Next image" at bounding box center [631, 167] width 26 height 35
click at [629, 17] on button "Close lightbox" at bounding box center [626, 10] width 17 height 15
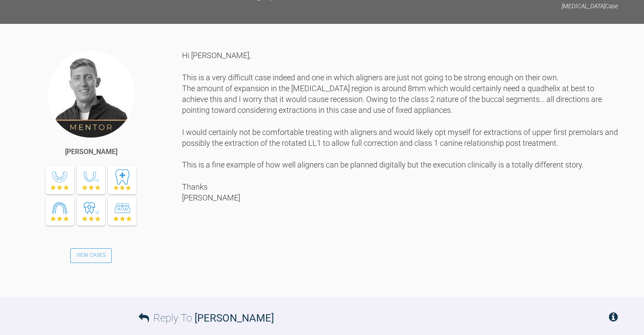
scroll to position [1063, 0]
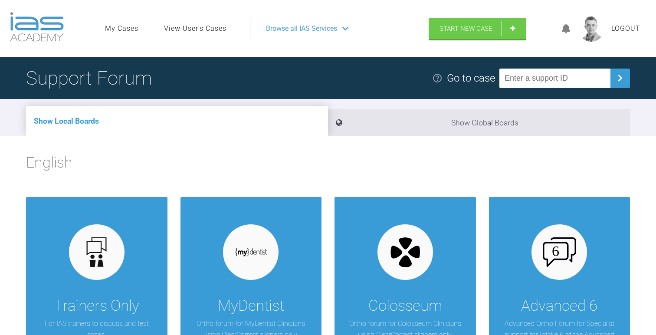
click at [189, 27] on link "View User's Cases" at bounding box center [195, 28] width 62 height 11
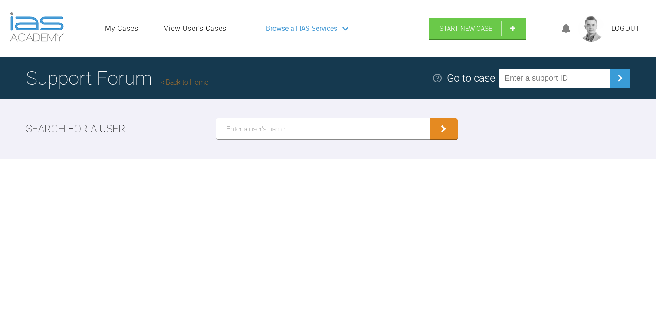
click at [290, 130] on input "text" at bounding box center [323, 128] width 214 height 21
type input "Amandeep"
click at [430, 118] on button "submit" at bounding box center [444, 128] width 28 height 21
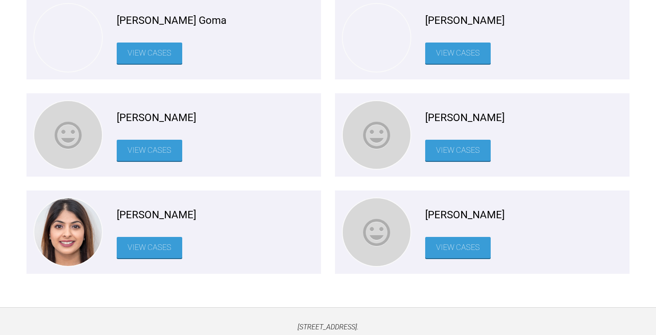
scroll to position [228, 0]
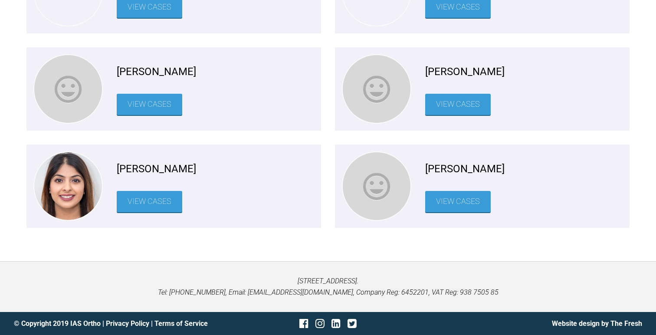
click at [159, 212] on link "View Cases" at bounding box center [149, 201] width 65 height 21
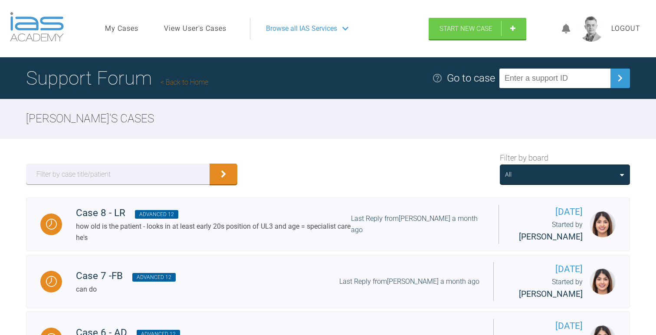
click at [582, 177] on div "All" at bounding box center [565, 175] width 120 height 10
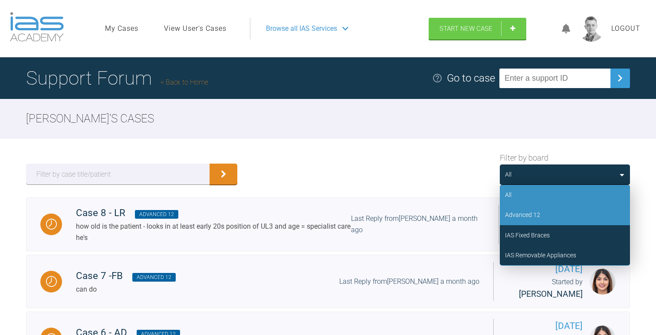
click at [564, 213] on div "Advanced 12" at bounding box center [565, 215] width 130 height 20
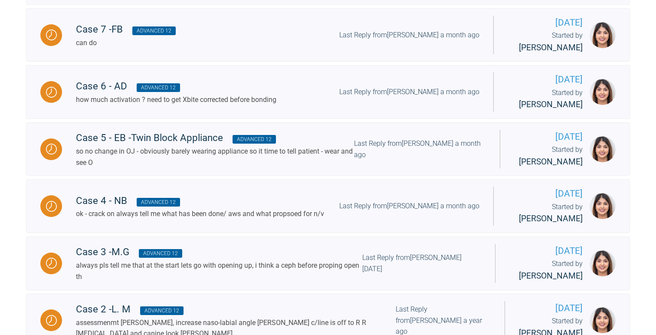
scroll to position [432, 0]
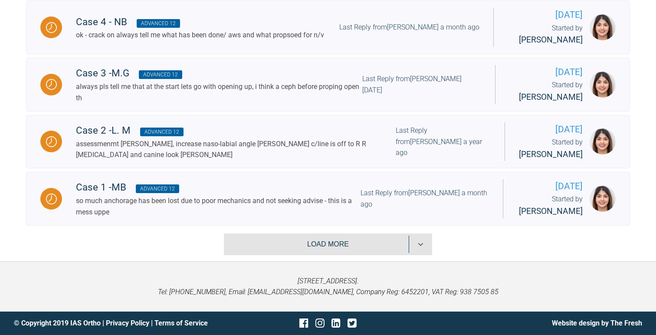
click at [296, 255] on button "Load more" at bounding box center [328, 244] width 208 height 22
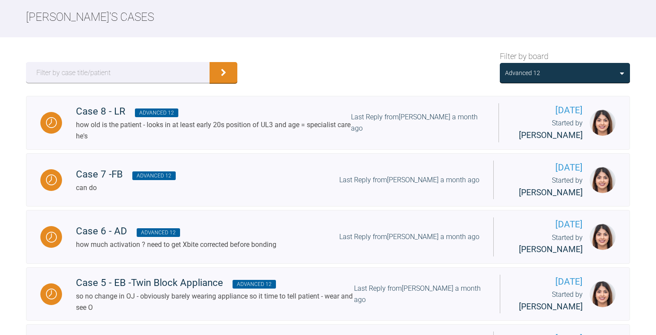
scroll to position [102, 0]
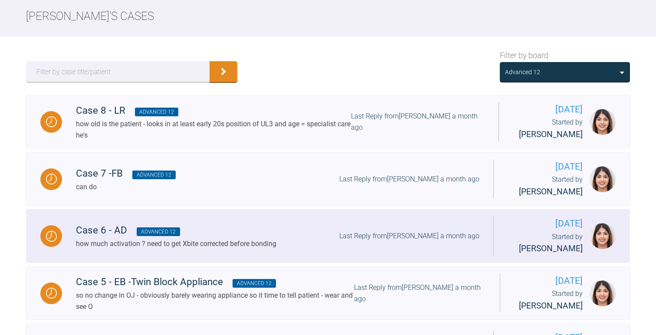
click at [265, 238] on div "Case 6 - AD Advanced 12" at bounding box center [176, 230] width 200 height 16
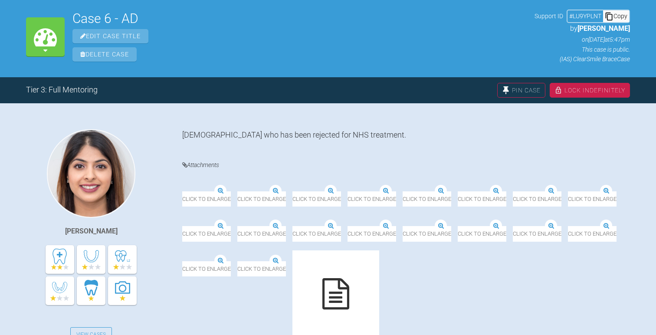
scroll to position [101, 0]
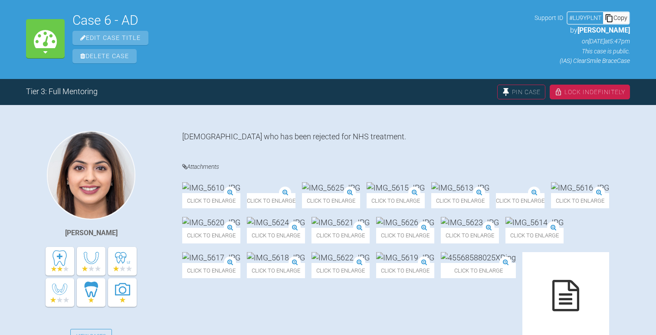
click at [620, 18] on div "Copy" at bounding box center [616, 17] width 26 height 11
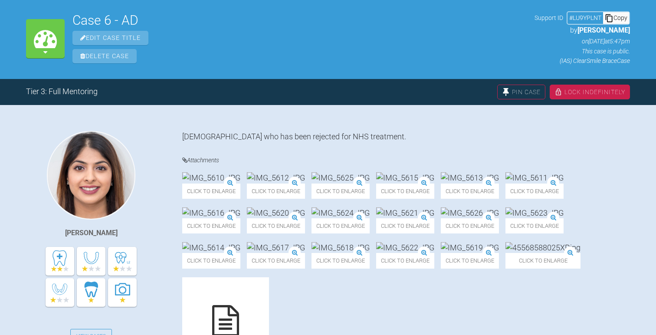
click at [625, 17] on div "Copy" at bounding box center [616, 17] width 26 height 11
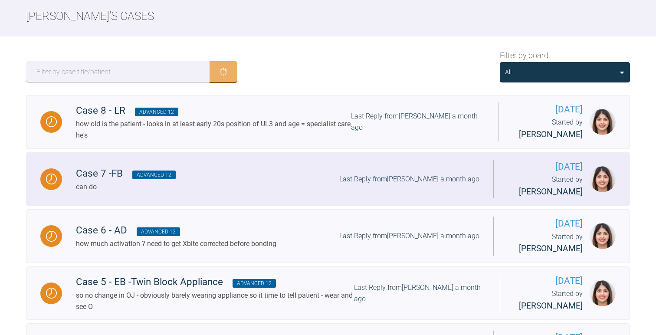
click at [139, 180] on div "Case 7 -FB Advanced 12" at bounding box center [126, 174] width 100 height 16
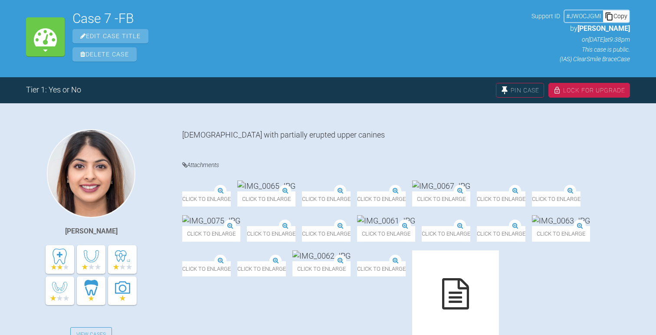
scroll to position [35, 0]
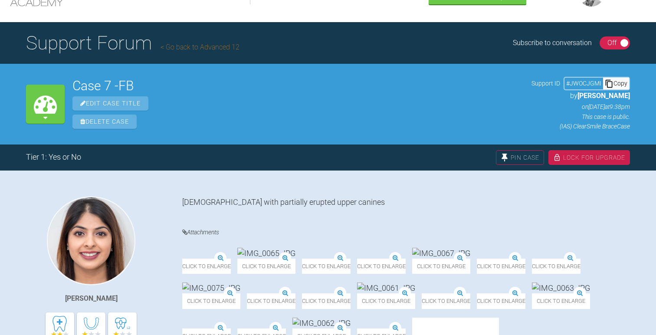
click at [620, 82] on div "Copy" at bounding box center [616, 83] width 26 height 11
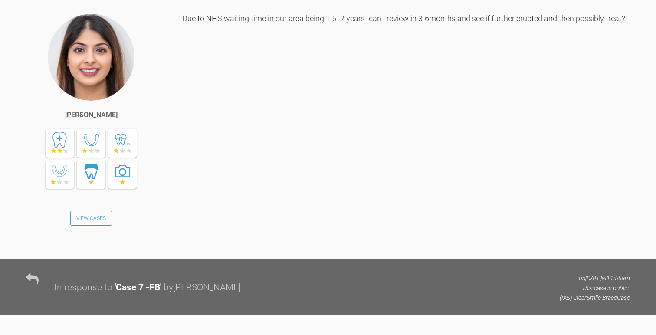
scroll to position [841, 0]
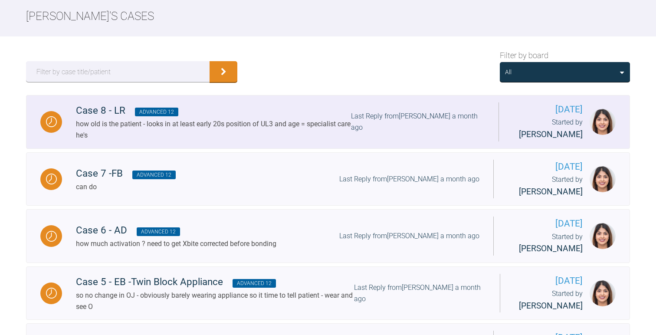
click at [140, 122] on div "how old is the patient - looks in at least early 20s position of UL3 and age = …" at bounding box center [213, 129] width 275 height 22
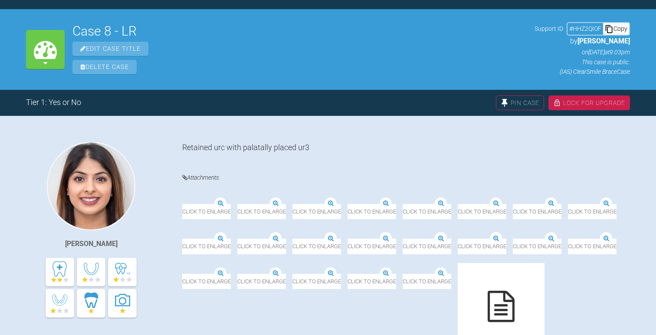
scroll to position [102, 0]
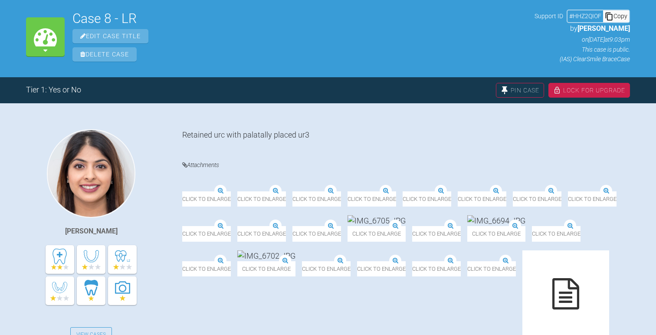
click at [614, 13] on div "Copy" at bounding box center [616, 15] width 26 height 11
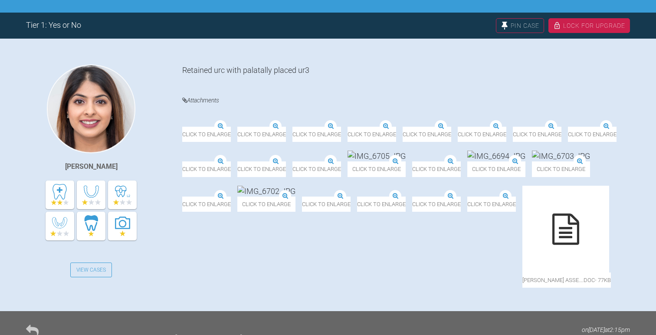
scroll to position [166, 0]
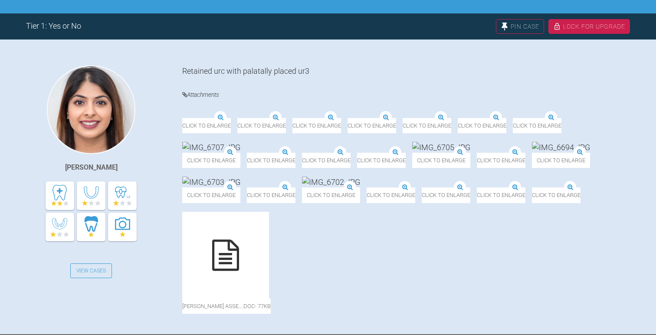
click at [237, 118] on img at bounding box center [237, 118] width 0 height 0
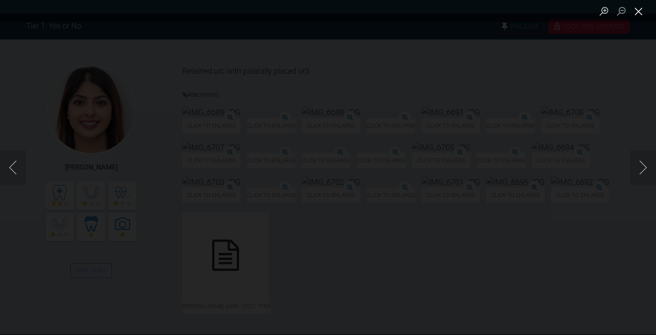
click at [636, 10] on button "Close lightbox" at bounding box center [638, 10] width 17 height 15
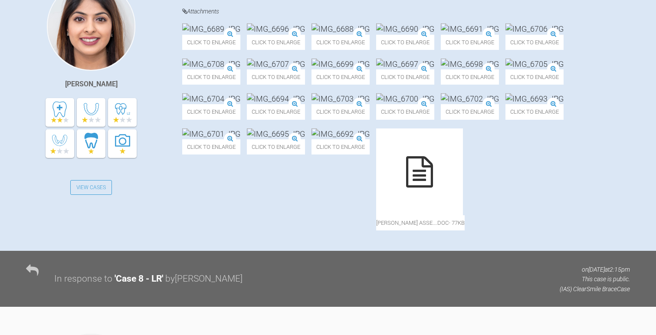
scroll to position [253, 0]
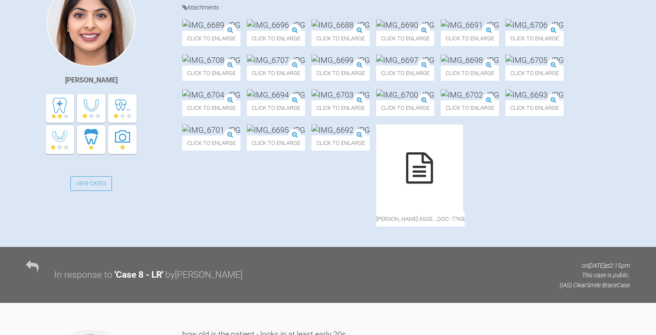
click at [505, 30] on img at bounding box center [534, 25] width 58 height 11
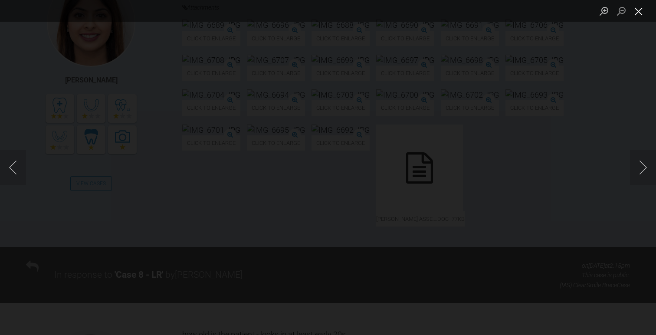
click at [642, 13] on button "Close lightbox" at bounding box center [638, 10] width 17 height 15
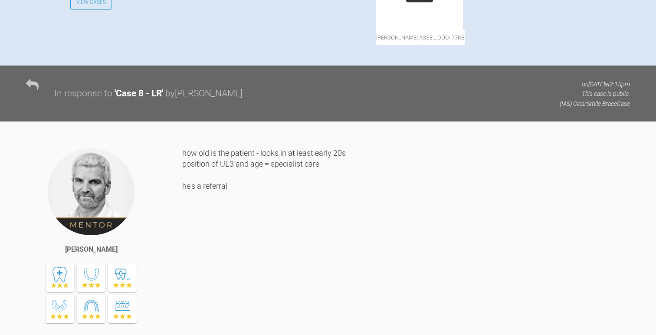
scroll to position [491, 0]
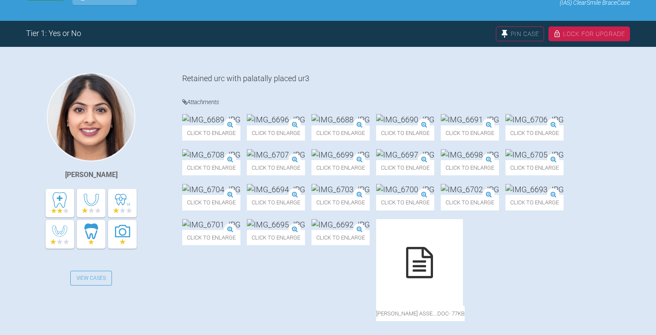
scroll to position [122, 0]
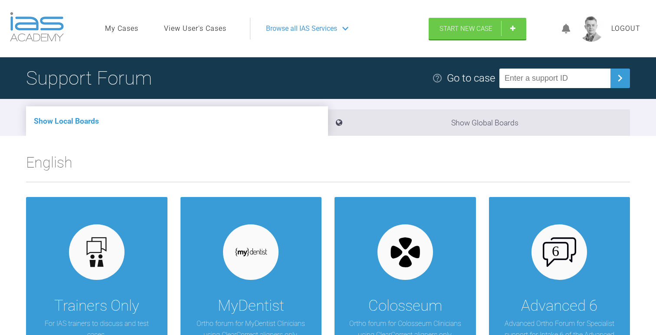
click at [190, 26] on link "View User's Cases" at bounding box center [195, 28] width 62 height 11
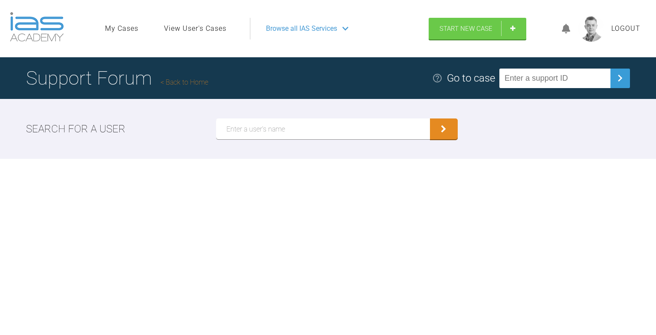
click at [263, 131] on input "text" at bounding box center [323, 128] width 214 height 21
type input "James Crouch Baker"
click at [430, 118] on button "submit" at bounding box center [444, 128] width 28 height 21
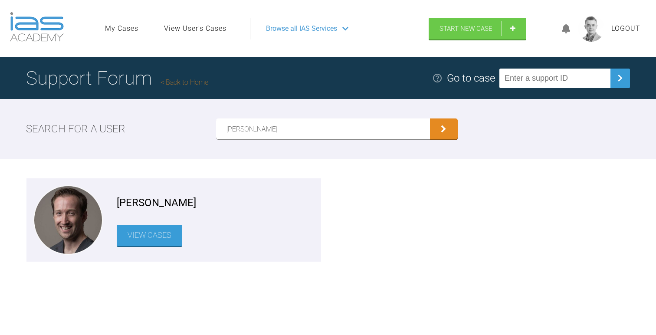
click at [134, 229] on link "View Cases" at bounding box center [149, 235] width 65 height 21
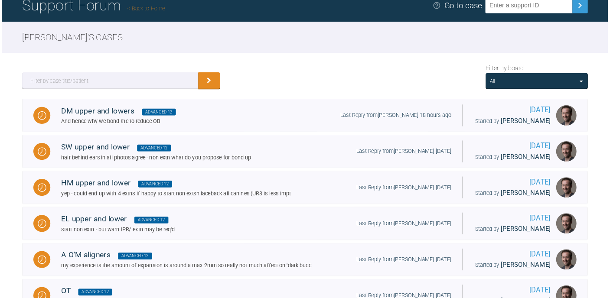
scroll to position [124, 0]
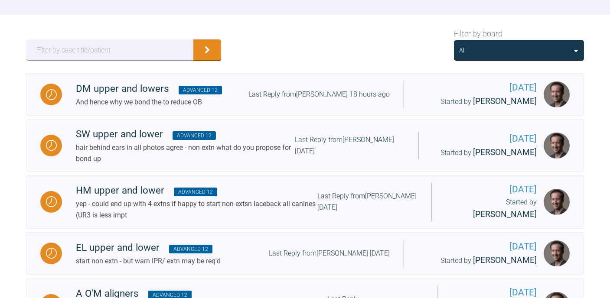
click at [545, 37] on div "Filter by board All" at bounding box center [519, 44] width 130 height 33
click at [540, 48] on div "All" at bounding box center [519, 51] width 120 height 10
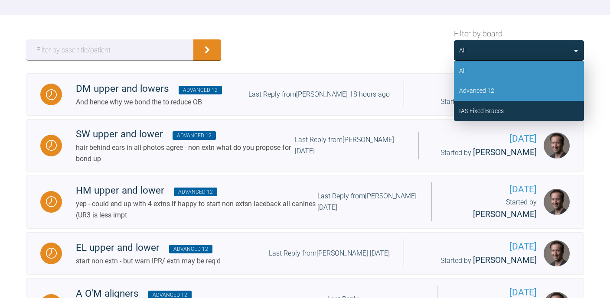
click at [506, 95] on div "Advanced 12" at bounding box center [519, 91] width 130 height 20
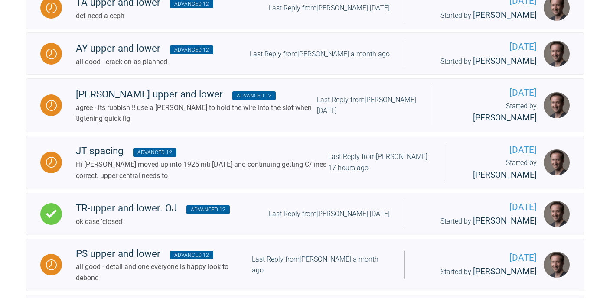
scroll to position [958, 0]
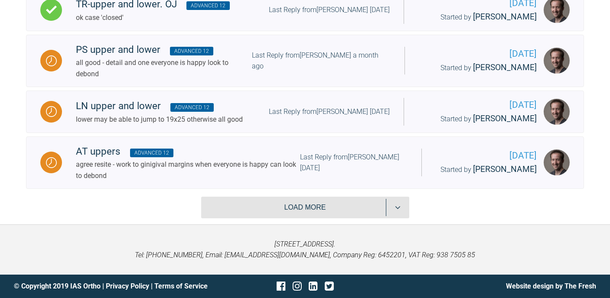
click at [307, 199] on button "Load more" at bounding box center [305, 208] width 208 height 22
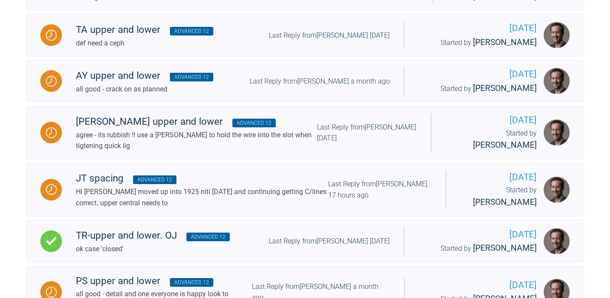
scroll to position [1287, 0]
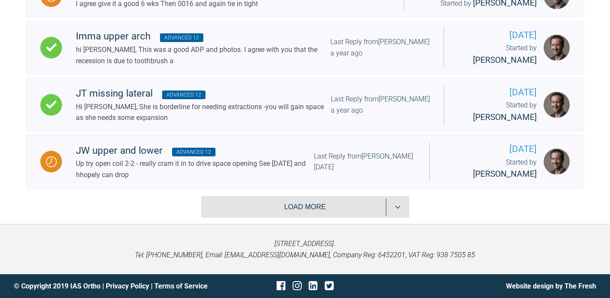
click at [276, 203] on button "Load more" at bounding box center [305, 207] width 208 height 22
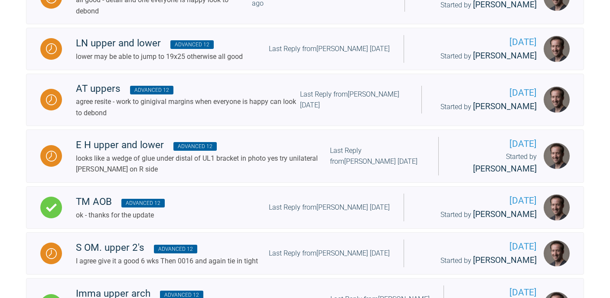
scroll to position [1004, 0]
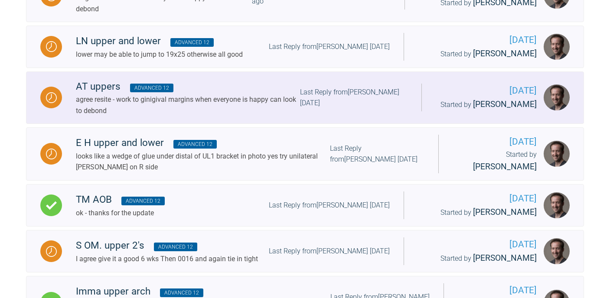
click at [140, 116] on div "agree resite - work to ginigival margins when everyone is happy can look to deb…" at bounding box center [188, 105] width 224 height 22
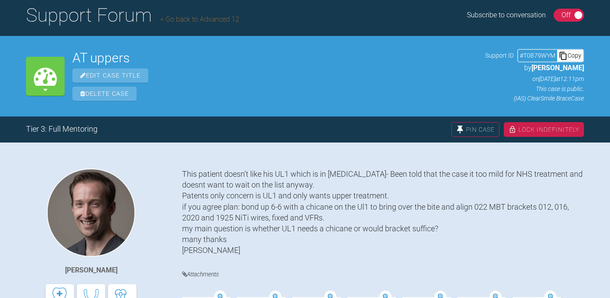
scroll to position [60, 0]
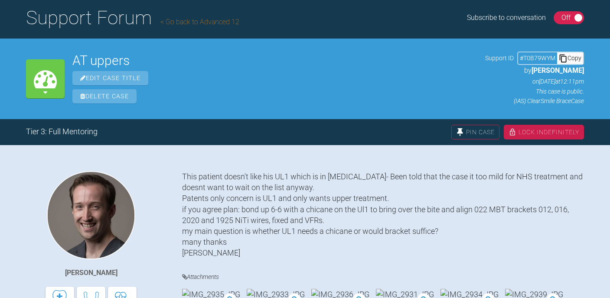
click at [567, 57] on icon at bounding box center [563, 58] width 9 height 9
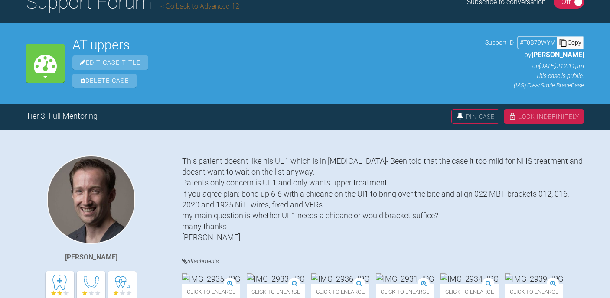
scroll to position [0, 0]
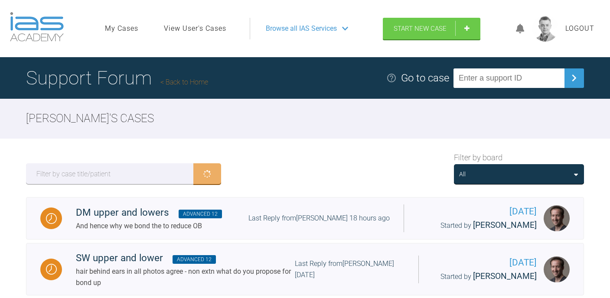
scroll to position [1004, 0]
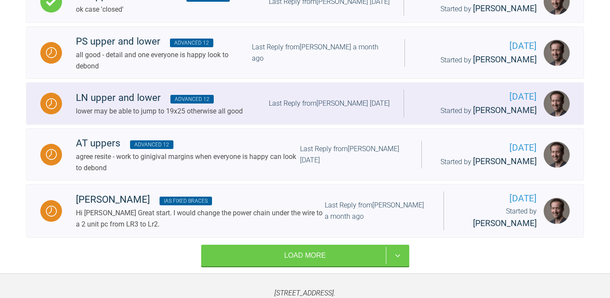
click at [135, 106] on div "LN upper and lower Advanced 12" at bounding box center [159, 98] width 167 height 16
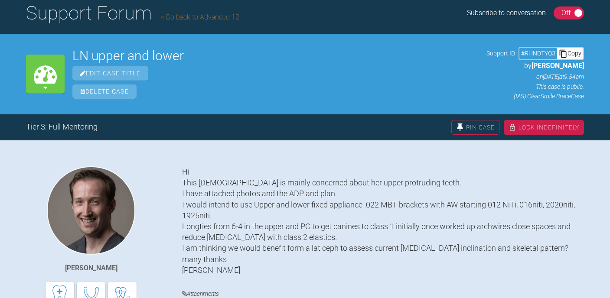
scroll to position [63, 0]
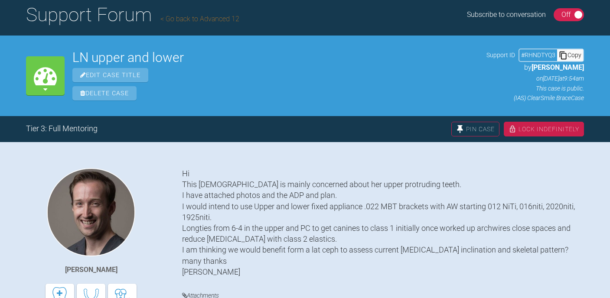
click at [573, 54] on div "Copy" at bounding box center [570, 54] width 26 height 11
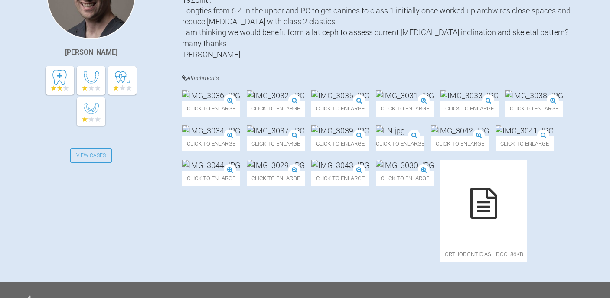
scroll to position [0, 0]
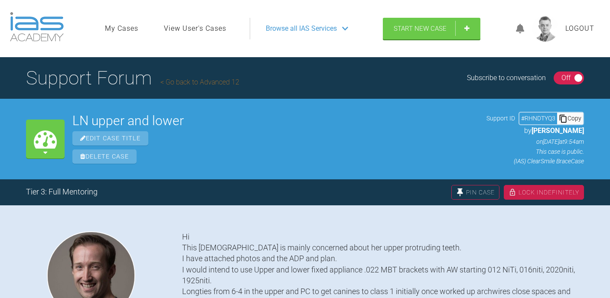
scroll to position [1004, 0]
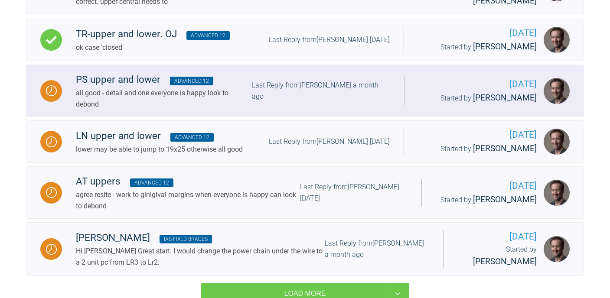
click at [163, 110] on div "all good - detail and one everyone is happy look to debond" at bounding box center [164, 99] width 176 height 22
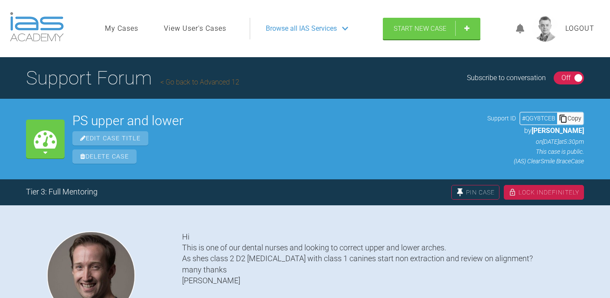
click at [574, 117] on div "Copy" at bounding box center [570, 118] width 26 height 11
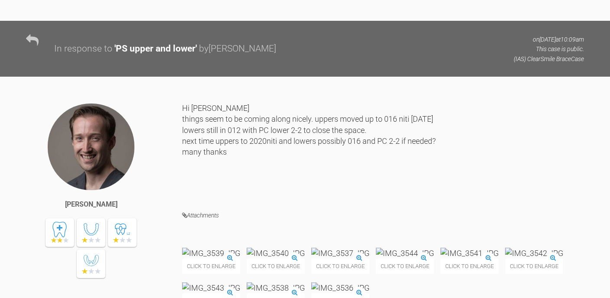
scroll to position [5755, 0]
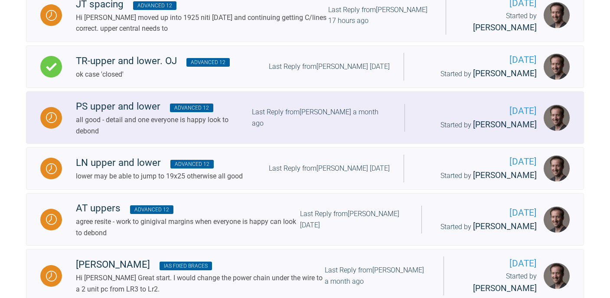
scroll to position [937, 0]
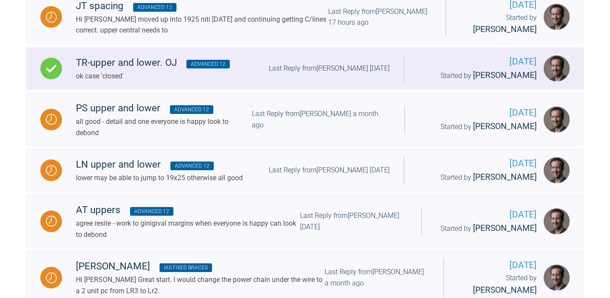
click at [141, 71] on div "TR-upper and lower. OJ Advanced 12" at bounding box center [153, 63] width 154 height 16
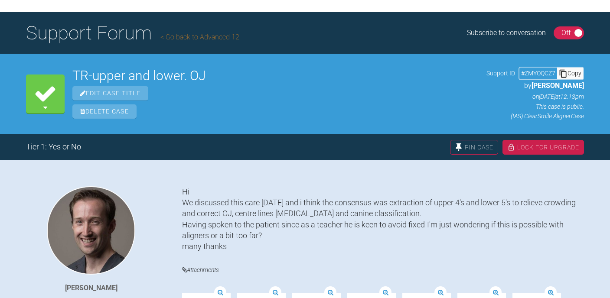
scroll to position [47, 0]
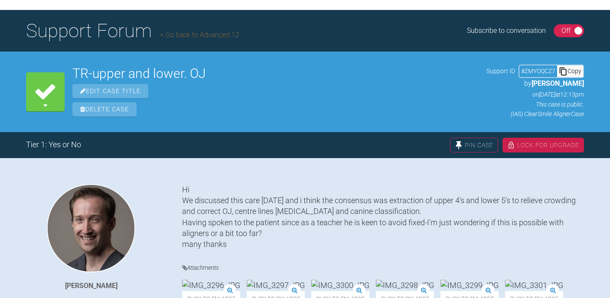
click at [570, 70] on div "Copy" at bounding box center [570, 70] width 26 height 11
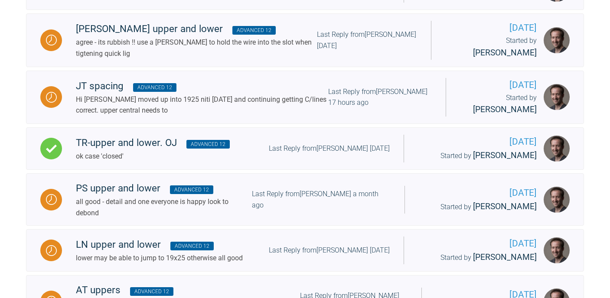
scroll to position [850, 0]
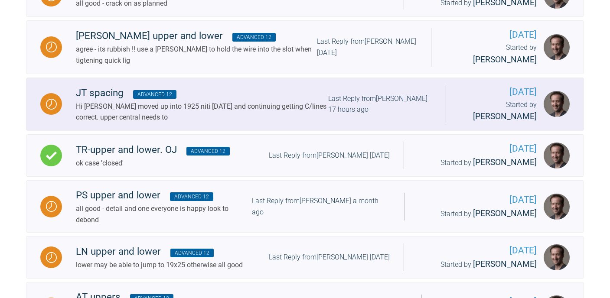
click at [148, 123] on div "Hi ross moved up into 1925 niti today and continuing getting C/lines correct. u…" at bounding box center [202, 112] width 252 height 22
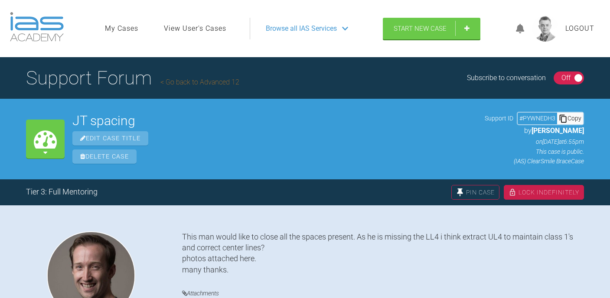
click at [573, 118] on div "Copy" at bounding box center [570, 118] width 26 height 11
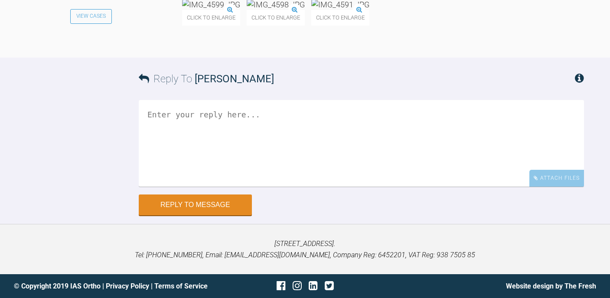
scroll to position [4279, 0]
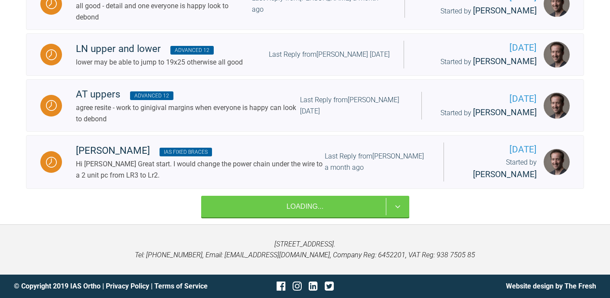
scroll to position [850, 0]
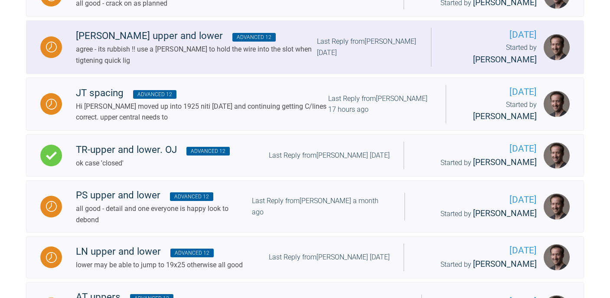
click at [117, 66] on div "agree - its rubbish !! use a tucker to hold the wire into the slot when tigteni…" at bounding box center [196, 55] width 241 height 22
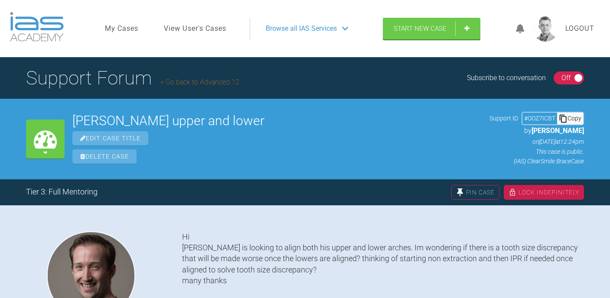
click at [574, 118] on div "Copy" at bounding box center [570, 118] width 26 height 11
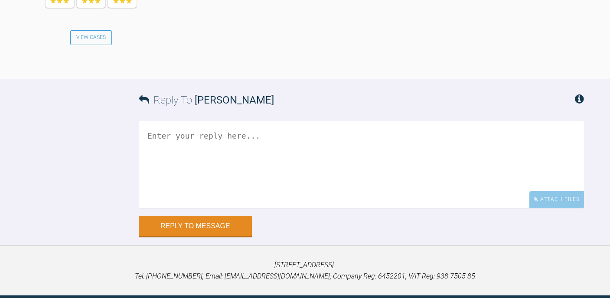
scroll to position [2726, 0]
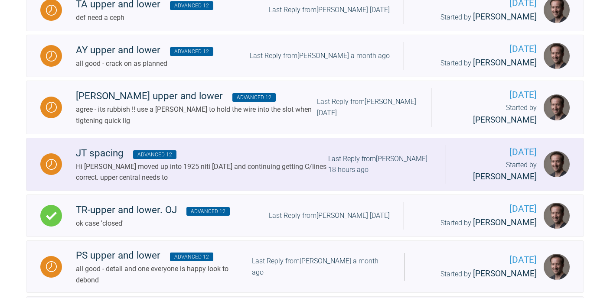
scroll to position [788, 0]
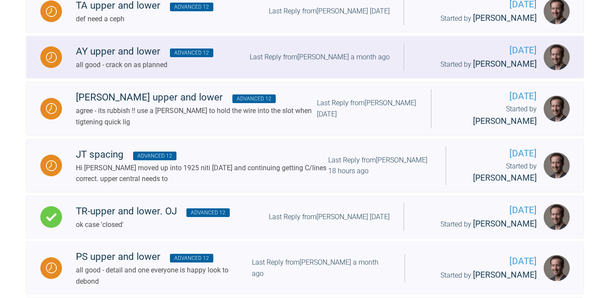
click at [171, 57] on span "Advanced 12" at bounding box center [191, 53] width 43 height 9
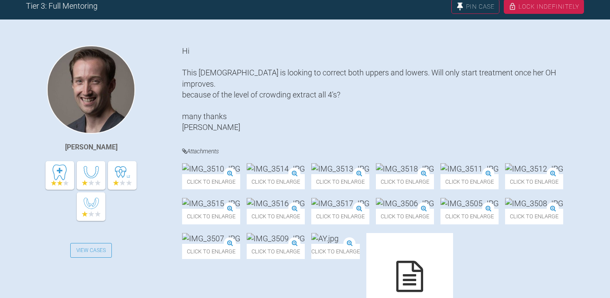
scroll to position [56, 0]
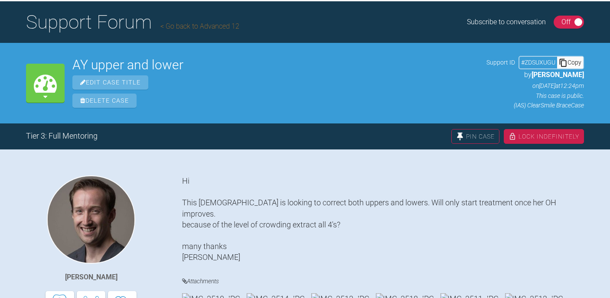
click at [579, 61] on div "Copy" at bounding box center [570, 62] width 26 height 11
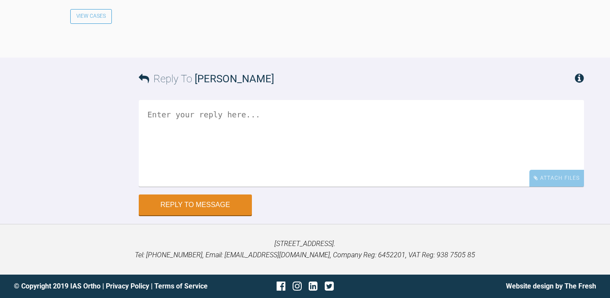
scroll to position [5661, 0]
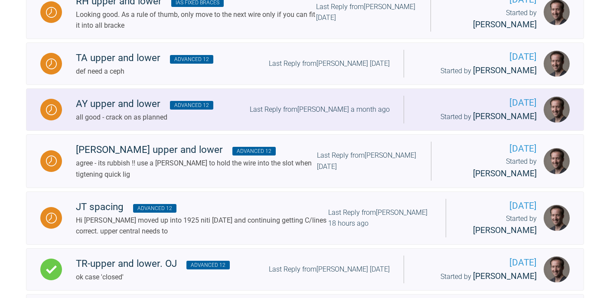
scroll to position [734, 0]
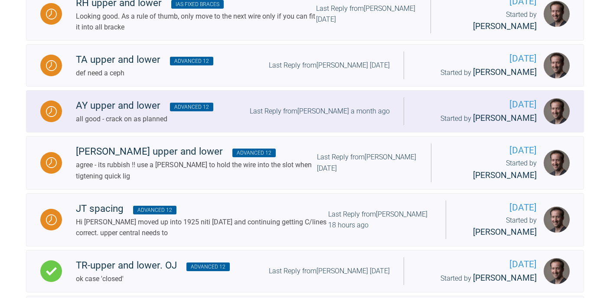
click at [135, 68] on div "TA upper and lower Advanced 12" at bounding box center [144, 60] width 137 height 16
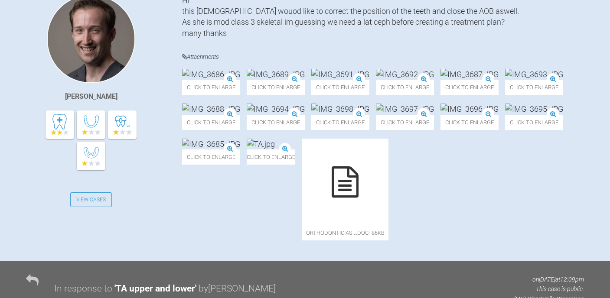
scroll to position [38, 0]
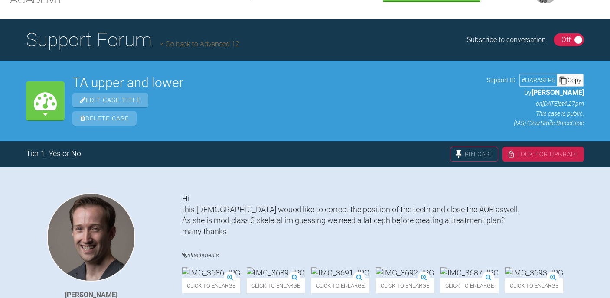
click at [574, 81] on div "Copy" at bounding box center [570, 80] width 26 height 11
